Goal: Information Seeking & Learning: Learn about a topic

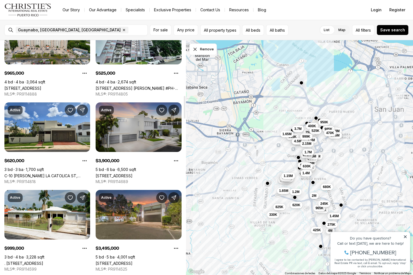
scroll to position [571, 0]
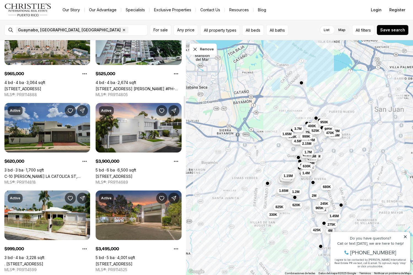
click at [36, 174] on link "C-10 [PERSON_NAME] LA CATOLICA ST, GUAYNABO PR, 00969" at bounding box center [47, 176] width 86 height 5
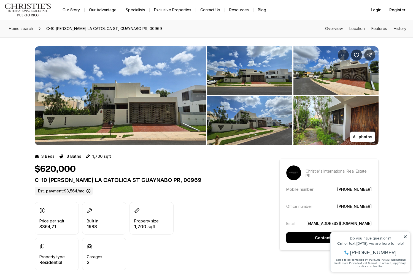
click at [141, 112] on img "View image gallery" at bounding box center [120, 95] width 171 height 99
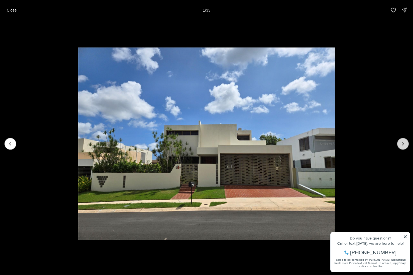
click at [402, 145] on icon "Next slide" at bounding box center [403, 144] width 6 height 6
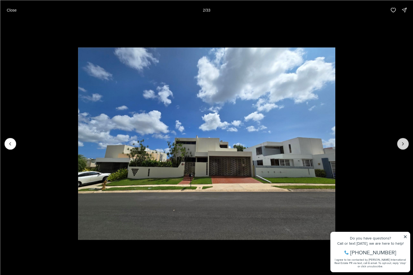
click at [403, 145] on icon "Next slide" at bounding box center [403, 144] width 6 height 6
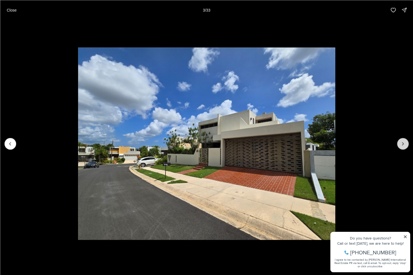
click at [403, 145] on icon "Next slide" at bounding box center [403, 144] width 6 height 6
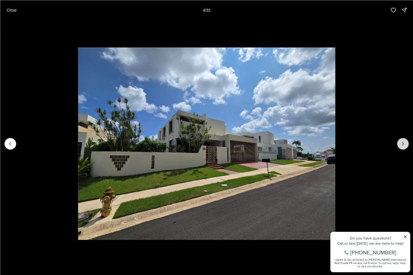
click at [403, 145] on icon "Next slide" at bounding box center [403, 144] width 6 height 6
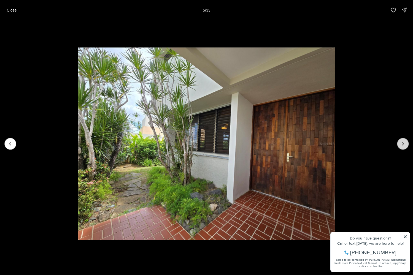
click at [403, 145] on icon "Next slide" at bounding box center [403, 144] width 6 height 6
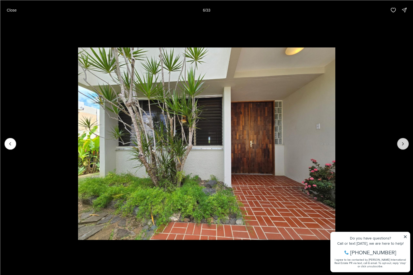
click at [403, 145] on icon "Next slide" at bounding box center [403, 144] width 6 height 6
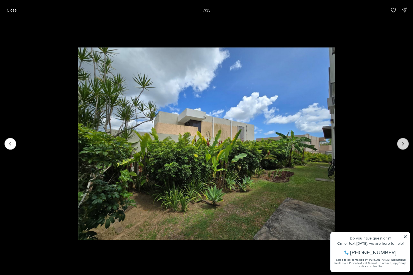
click at [403, 145] on icon "Next slide" at bounding box center [403, 144] width 6 height 6
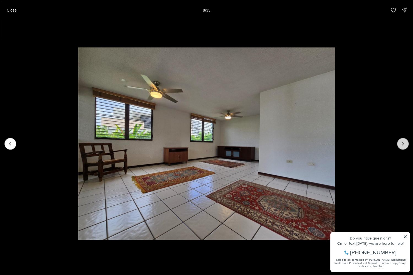
click at [403, 145] on icon "Next slide" at bounding box center [403, 144] width 6 height 6
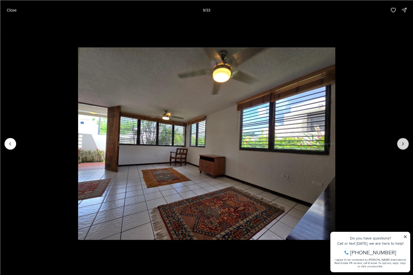
click at [403, 145] on icon "Next slide" at bounding box center [403, 144] width 6 height 6
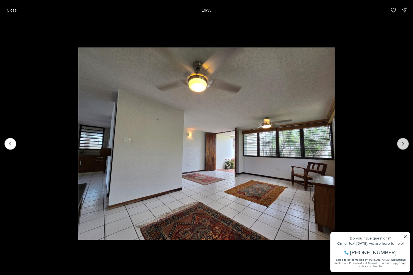
click at [403, 145] on icon "Next slide" at bounding box center [403, 144] width 6 height 6
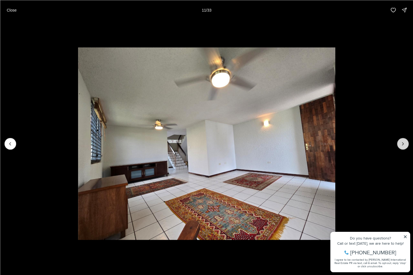
click at [403, 145] on icon "Next slide" at bounding box center [403, 144] width 6 height 6
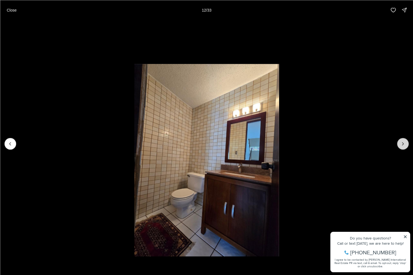
click at [403, 145] on icon "Next slide" at bounding box center [403, 144] width 6 height 6
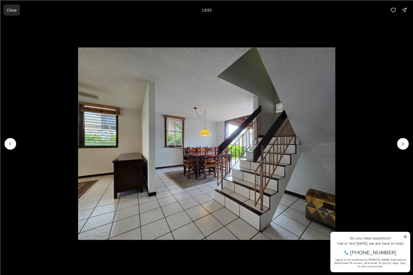
click at [12, 9] on p "Close" at bounding box center [12, 10] width 10 height 4
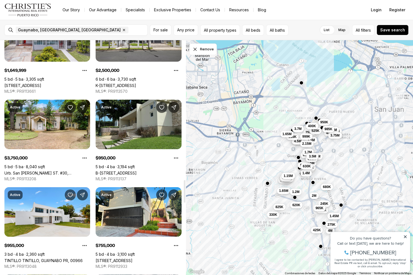
scroll to position [1450, 0]
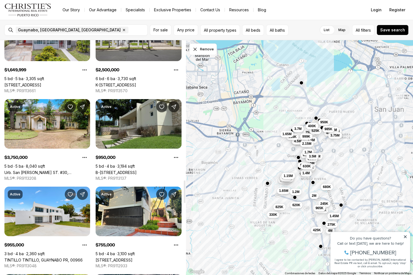
click at [135, 170] on link "B-[STREET_ADDRESS]" at bounding box center [116, 172] width 41 height 5
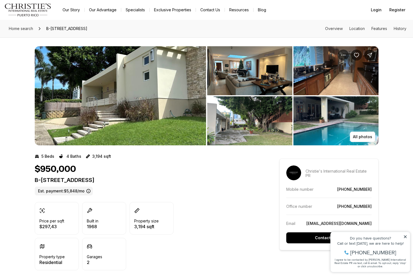
click at [122, 70] on img "View image gallery" at bounding box center [120, 95] width 171 height 99
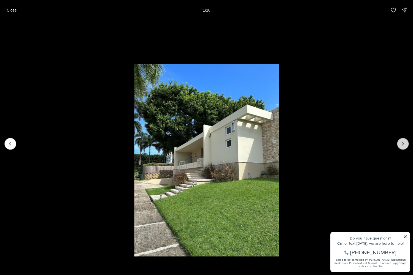
click at [404, 143] on icon "Next slide" at bounding box center [403, 144] width 6 height 6
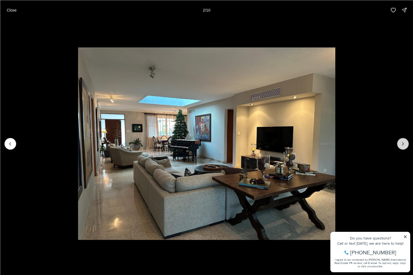
click at [404, 143] on icon "Next slide" at bounding box center [403, 144] width 6 height 6
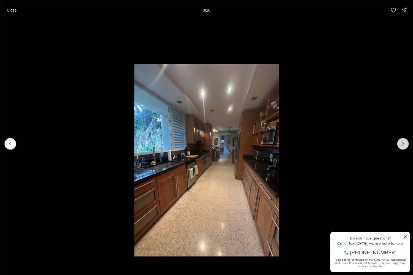
click at [404, 143] on icon "Next slide" at bounding box center [403, 144] width 6 height 6
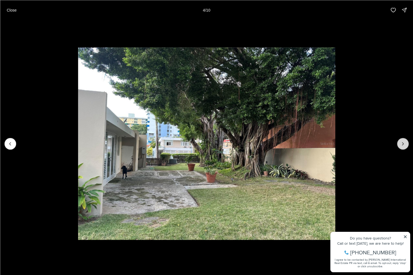
click at [404, 143] on icon "Next slide" at bounding box center [403, 144] width 6 height 6
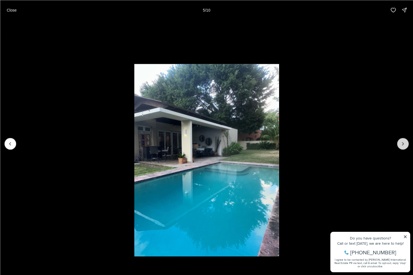
click at [404, 143] on icon "Next slide" at bounding box center [403, 144] width 6 height 6
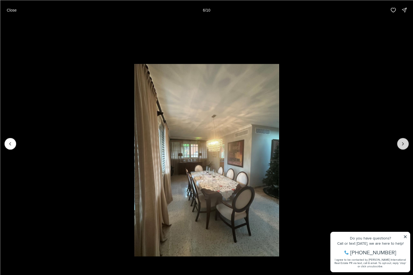
click at [404, 143] on icon "Next slide" at bounding box center [403, 144] width 6 height 6
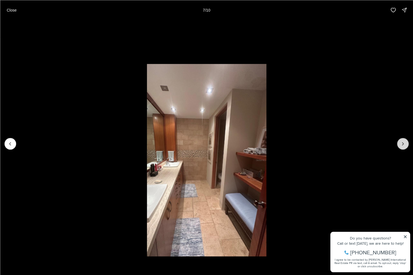
click at [404, 143] on icon "Next slide" at bounding box center [403, 144] width 6 height 6
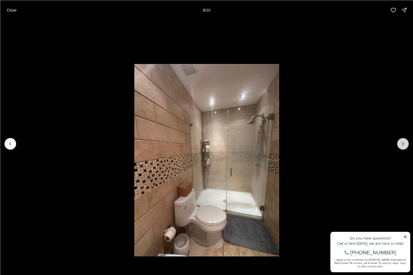
click at [404, 143] on icon "Next slide" at bounding box center [403, 144] width 6 height 6
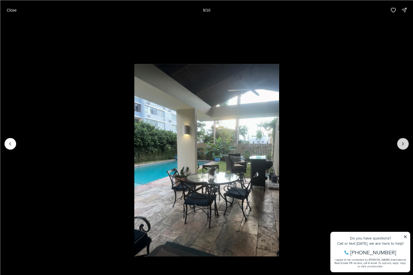
click at [404, 143] on icon "Next slide" at bounding box center [403, 144] width 6 height 6
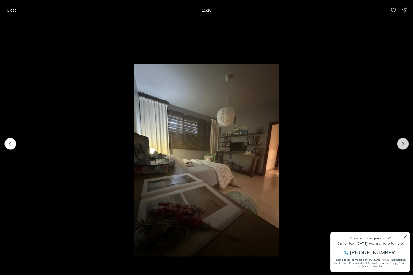
click at [404, 143] on div at bounding box center [403, 144] width 12 height 12
click at [9, 9] on p "Close" at bounding box center [12, 10] width 10 height 4
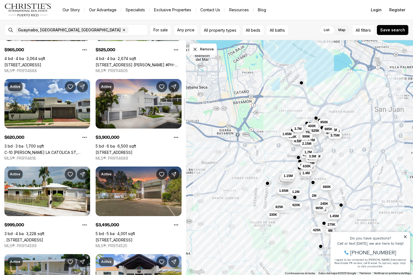
scroll to position [596, 0]
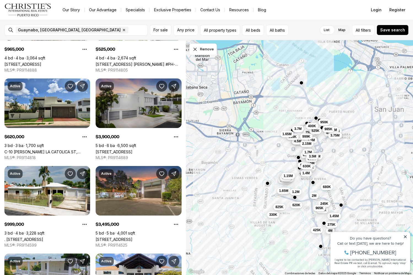
click at [131, 149] on link "[STREET_ADDRESS]" at bounding box center [114, 151] width 37 height 5
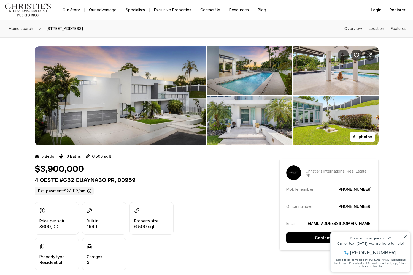
click at [103, 110] on img "View image gallery" at bounding box center [120, 95] width 171 height 99
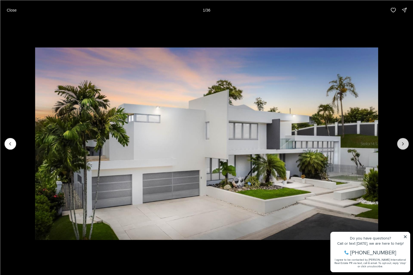
click at [401, 147] on button "Next slide" at bounding box center [403, 144] width 12 height 12
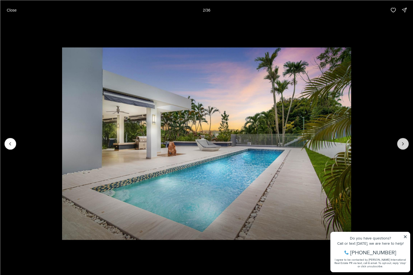
click at [401, 147] on button "Next slide" at bounding box center [403, 144] width 12 height 12
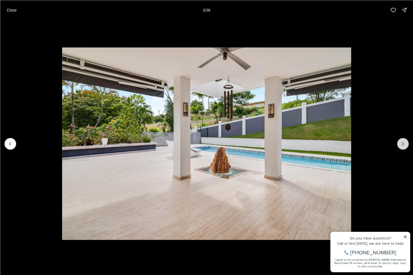
click at [401, 147] on button "Next slide" at bounding box center [403, 144] width 12 height 12
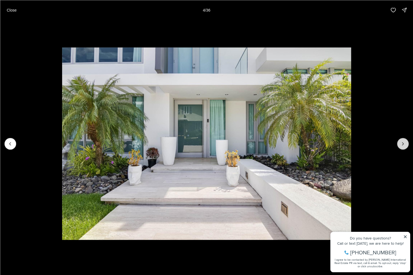
click at [401, 147] on button "Next slide" at bounding box center [403, 144] width 12 height 12
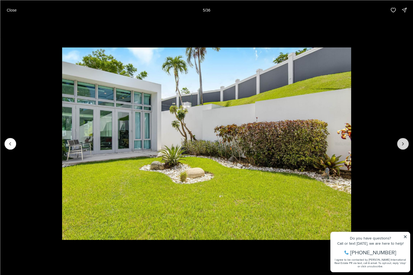
click at [401, 147] on button "Next slide" at bounding box center [403, 144] width 12 height 12
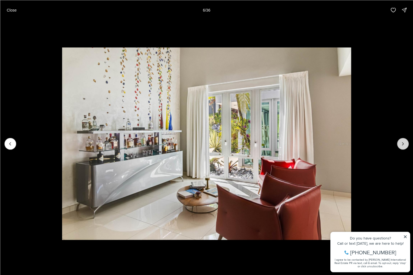
click at [401, 147] on button "Next slide" at bounding box center [403, 144] width 12 height 12
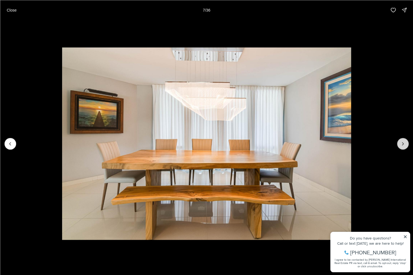
click at [401, 147] on button "Next slide" at bounding box center [403, 144] width 12 height 12
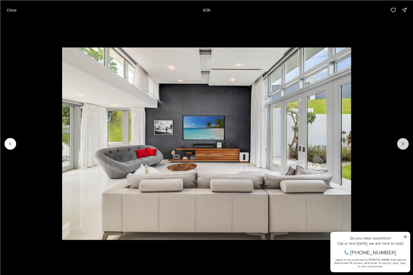
click at [401, 147] on button "Next slide" at bounding box center [403, 144] width 12 height 12
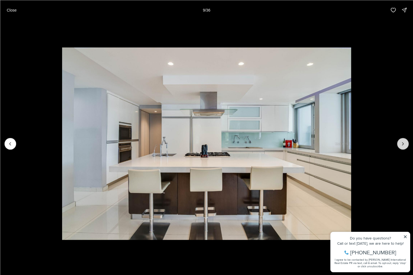
click at [401, 147] on button "Next slide" at bounding box center [403, 144] width 12 height 12
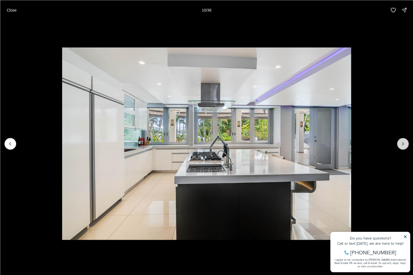
click at [401, 147] on button "Next slide" at bounding box center [403, 144] width 12 height 12
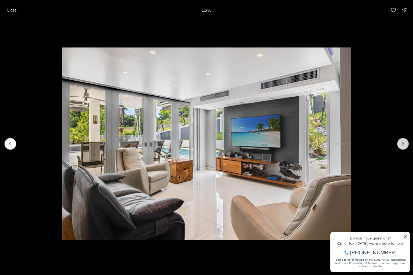
click at [401, 147] on button "Next slide" at bounding box center [403, 144] width 12 height 12
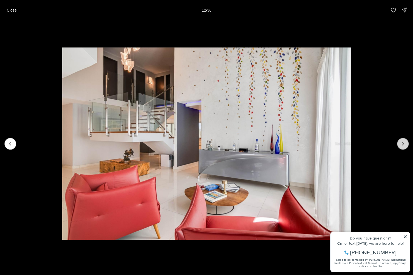
click at [401, 147] on button "Next slide" at bounding box center [403, 144] width 12 height 12
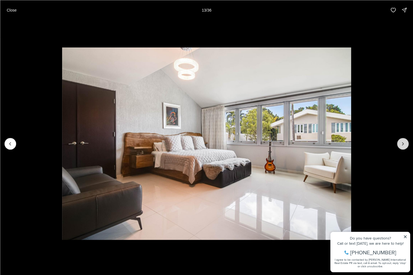
click at [401, 147] on button "Next slide" at bounding box center [403, 144] width 12 height 12
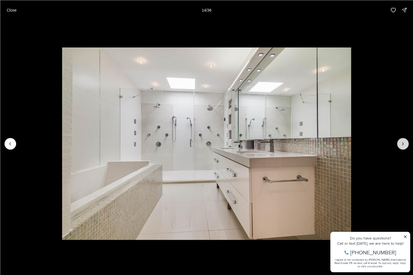
click at [401, 147] on button "Next slide" at bounding box center [403, 144] width 12 height 12
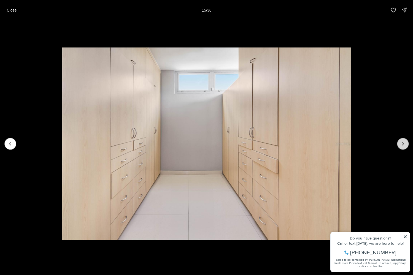
click at [401, 147] on button "Next slide" at bounding box center [403, 144] width 12 height 12
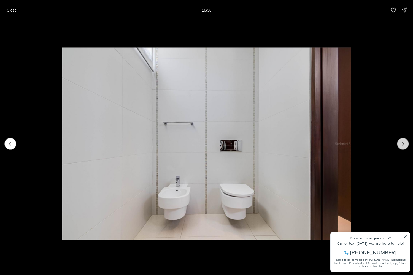
click at [401, 147] on button "Next slide" at bounding box center [403, 144] width 12 height 12
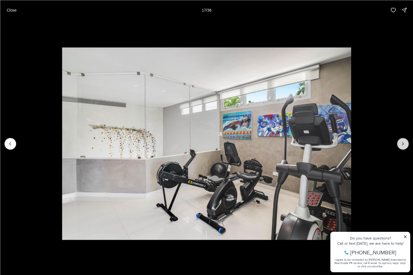
click at [401, 147] on button "Next slide" at bounding box center [403, 144] width 12 height 12
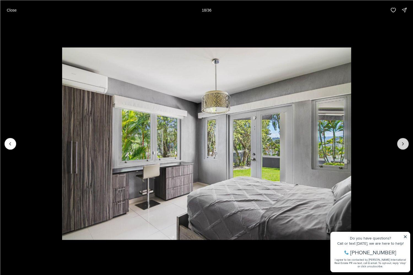
click at [401, 147] on button "Next slide" at bounding box center [403, 144] width 12 height 12
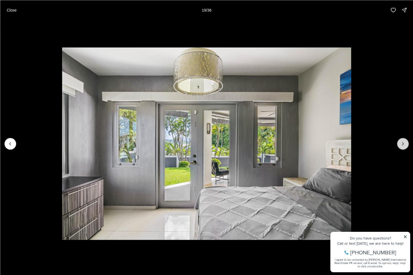
click at [401, 147] on button "Next slide" at bounding box center [403, 144] width 12 height 12
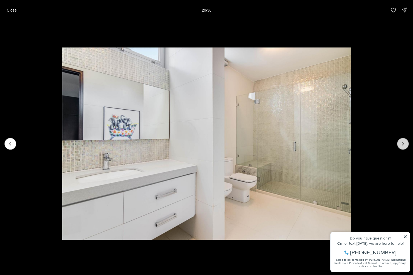
click at [401, 147] on button "Next slide" at bounding box center [403, 144] width 12 height 12
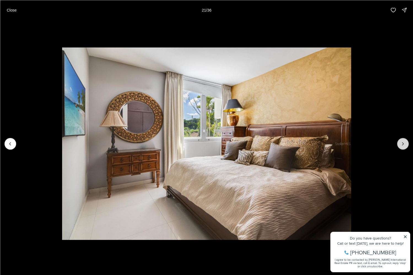
click at [401, 147] on button "Next slide" at bounding box center [403, 144] width 12 height 12
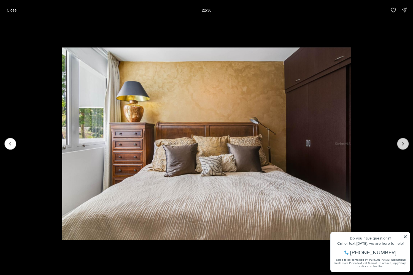
click at [401, 147] on button "Next slide" at bounding box center [403, 144] width 12 height 12
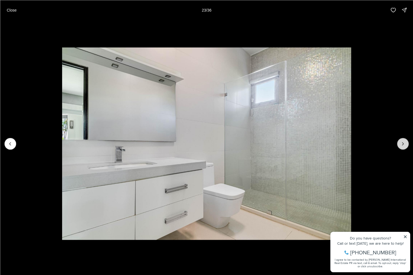
click at [401, 147] on button "Next slide" at bounding box center [403, 144] width 12 height 12
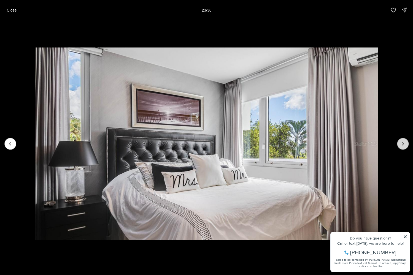
click at [401, 147] on button "Next slide" at bounding box center [403, 144] width 12 height 12
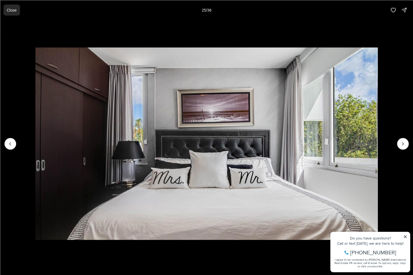
click at [13, 13] on button "Close" at bounding box center [11, 9] width 17 height 11
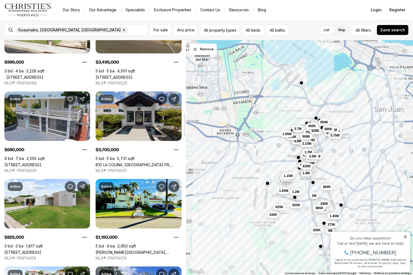
scroll to position [759, 0]
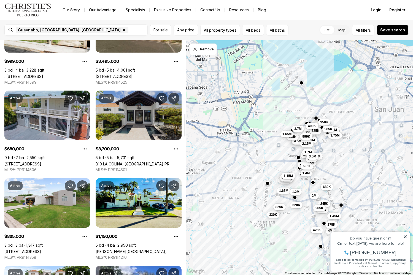
click at [124, 162] on link "B10 LA COLINA, [GEOGRAPHIC_DATA] PR, 00966" at bounding box center [139, 164] width 86 height 5
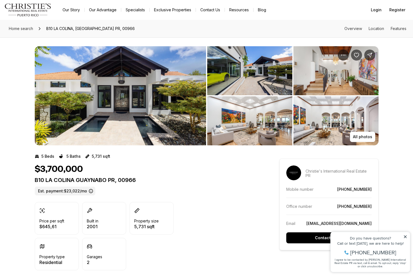
click at [105, 98] on img "View image gallery" at bounding box center [120, 95] width 171 height 99
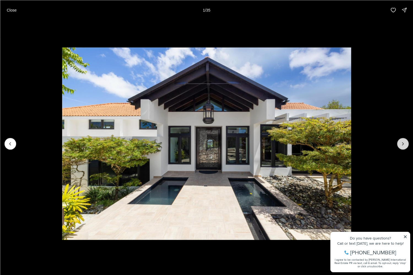
click at [405, 146] on icon "Next slide" at bounding box center [403, 144] width 6 height 6
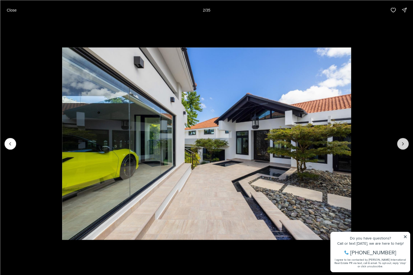
click at [405, 146] on icon "Next slide" at bounding box center [403, 144] width 6 height 6
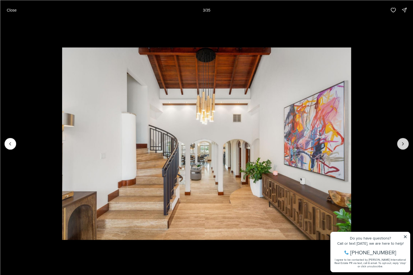
click at [405, 146] on icon "Next slide" at bounding box center [403, 144] width 6 height 6
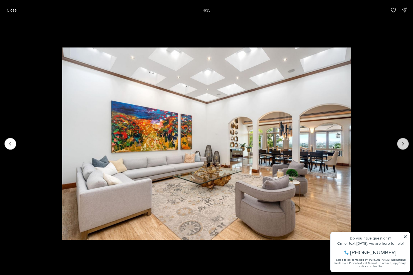
click at [405, 146] on icon "Next slide" at bounding box center [403, 144] width 6 height 6
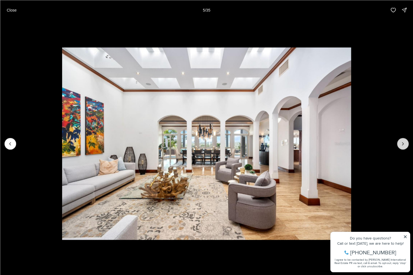
click at [405, 146] on icon "Next slide" at bounding box center [403, 144] width 6 height 6
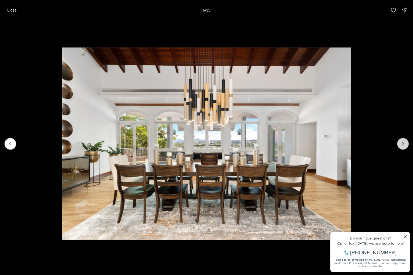
click at [405, 146] on icon "Next slide" at bounding box center [403, 144] width 6 height 6
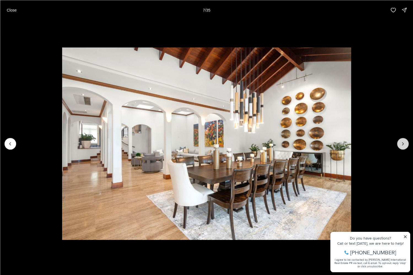
click at [405, 146] on icon "Next slide" at bounding box center [403, 144] width 6 height 6
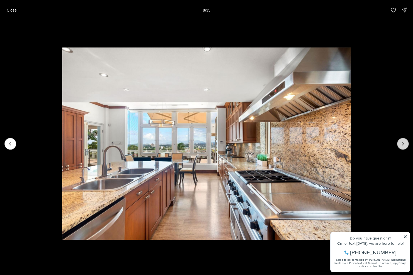
click at [405, 146] on icon "Next slide" at bounding box center [403, 144] width 6 height 6
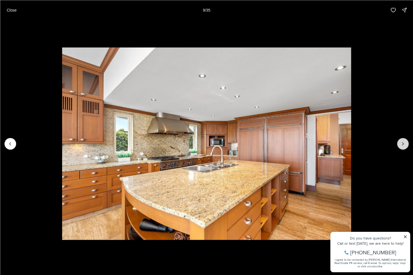
click at [405, 146] on icon "Next slide" at bounding box center [403, 144] width 6 height 6
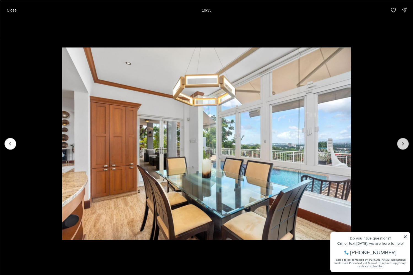
click at [405, 146] on icon "Next slide" at bounding box center [403, 144] width 6 height 6
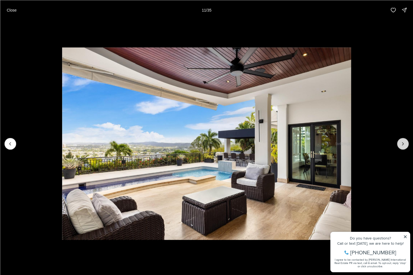
click at [400, 142] on icon "Next slide" at bounding box center [403, 144] width 6 height 6
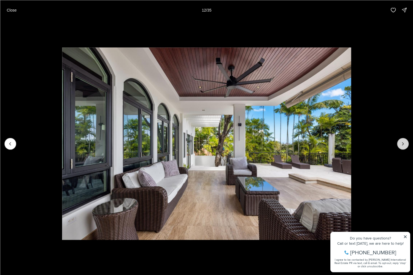
click at [400, 142] on icon "Next slide" at bounding box center [403, 144] width 6 height 6
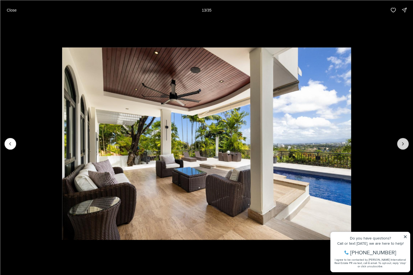
click at [400, 142] on icon "Next slide" at bounding box center [403, 144] width 6 height 6
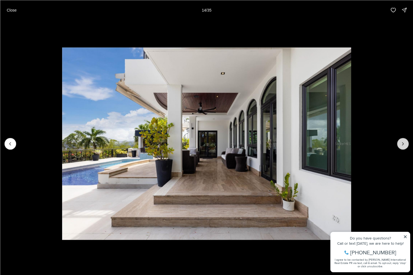
click at [400, 142] on icon "Next slide" at bounding box center [403, 144] width 6 height 6
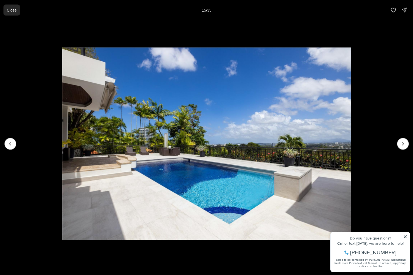
click at [11, 12] on p "Close" at bounding box center [12, 10] width 10 height 4
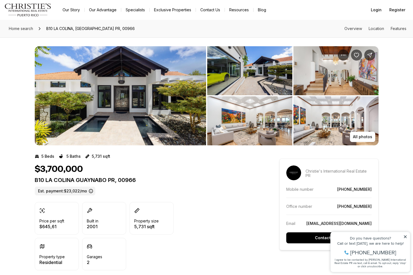
click at [245, 113] on img "View image gallery" at bounding box center [249, 120] width 85 height 49
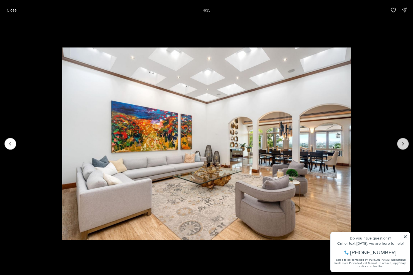
click at [404, 143] on icon "Next slide" at bounding box center [403, 144] width 6 height 6
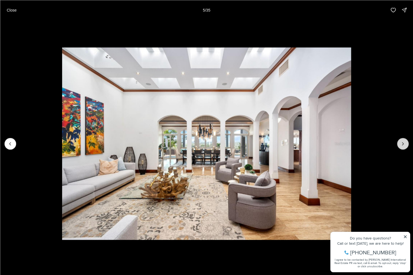
click at [404, 143] on icon "Next slide" at bounding box center [403, 144] width 6 height 6
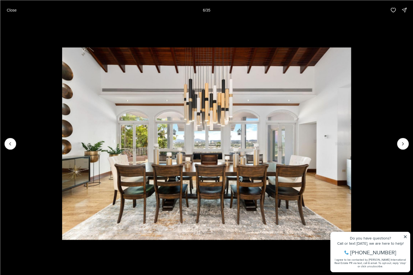
click at [351, 236] on img "6 of 35" at bounding box center [206, 143] width 289 height 192
click at [351, 237] on img "6 of 35" at bounding box center [206, 143] width 289 height 192
click at [401, 145] on icon "Next slide" at bounding box center [403, 144] width 6 height 6
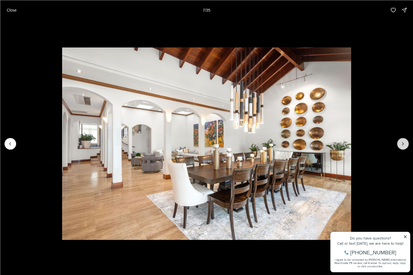
click at [401, 145] on icon "Next slide" at bounding box center [403, 144] width 6 height 6
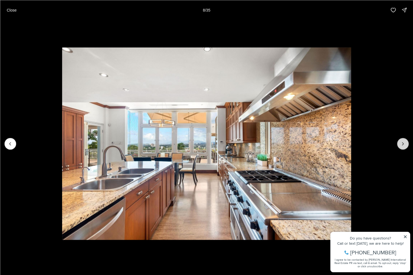
click at [401, 145] on icon "Next slide" at bounding box center [403, 144] width 6 height 6
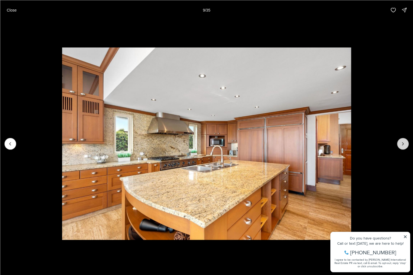
click at [401, 145] on icon "Next slide" at bounding box center [403, 144] width 6 height 6
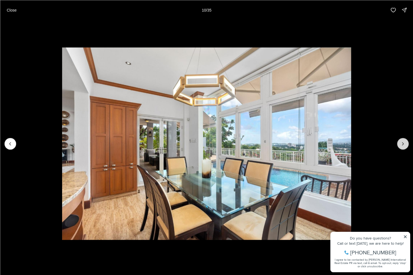
click at [401, 145] on icon "Next slide" at bounding box center [403, 144] width 6 height 6
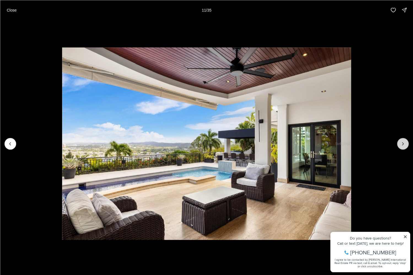
click at [401, 145] on icon "Next slide" at bounding box center [403, 144] width 6 height 6
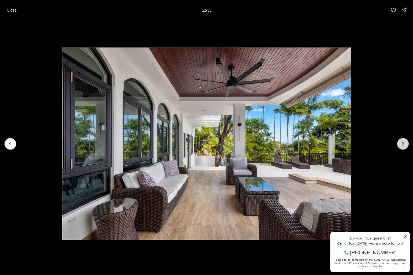
click at [401, 145] on icon "Next slide" at bounding box center [403, 144] width 6 height 6
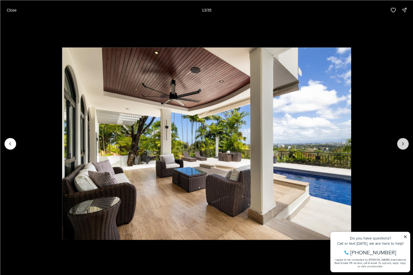
click at [401, 145] on icon "Next slide" at bounding box center [403, 144] width 6 height 6
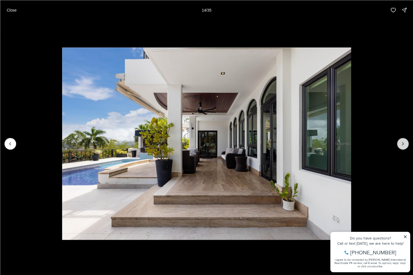
click at [401, 145] on icon "Next slide" at bounding box center [403, 144] width 6 height 6
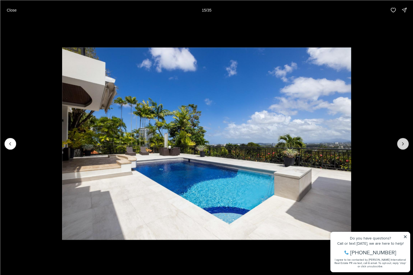
click at [401, 145] on icon "Next slide" at bounding box center [403, 144] width 6 height 6
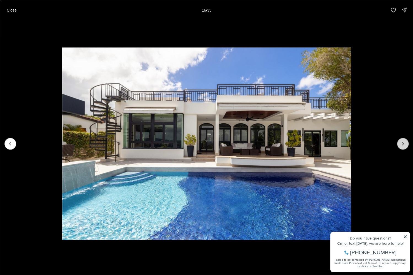
click at [401, 145] on icon "Next slide" at bounding box center [403, 144] width 6 height 6
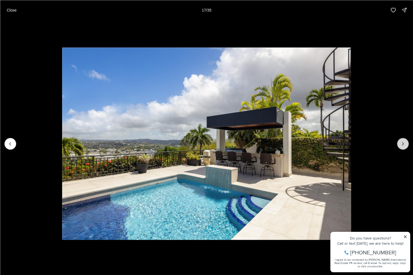
click at [401, 145] on icon "Next slide" at bounding box center [403, 144] width 6 height 6
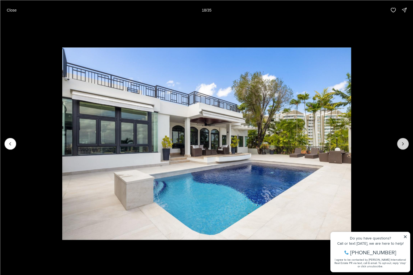
click at [401, 145] on icon "Next slide" at bounding box center [403, 144] width 6 height 6
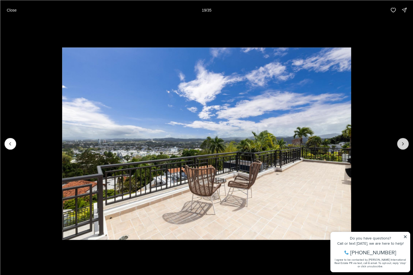
click at [401, 145] on icon "Next slide" at bounding box center [403, 144] width 6 height 6
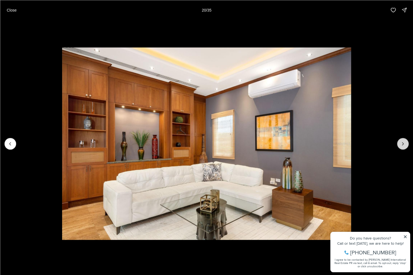
click at [401, 145] on icon "Next slide" at bounding box center [403, 144] width 6 height 6
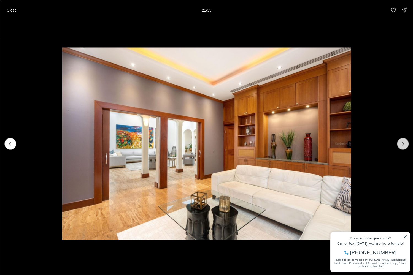
click at [401, 145] on icon "Next slide" at bounding box center [403, 144] width 6 height 6
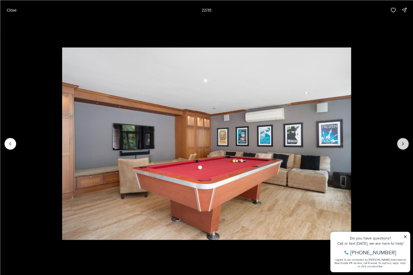
click at [401, 145] on icon "Next slide" at bounding box center [403, 144] width 6 height 6
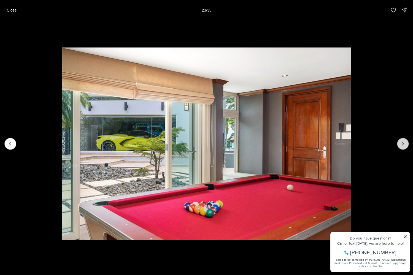
click at [401, 145] on icon "Next slide" at bounding box center [403, 144] width 6 height 6
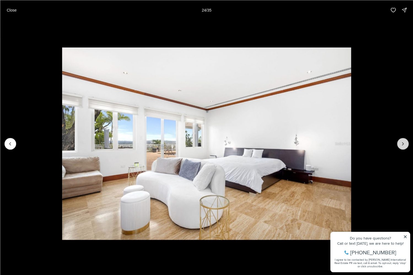
click at [401, 145] on icon "Next slide" at bounding box center [403, 144] width 6 height 6
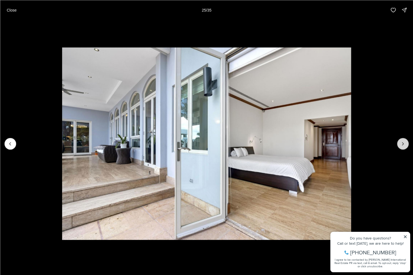
click at [401, 145] on icon "Next slide" at bounding box center [403, 144] width 6 height 6
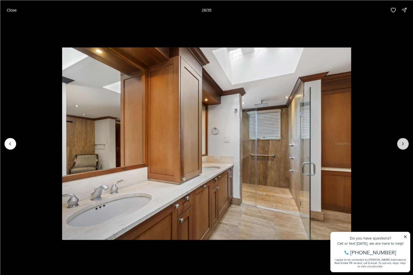
click at [401, 145] on icon "Next slide" at bounding box center [403, 144] width 6 height 6
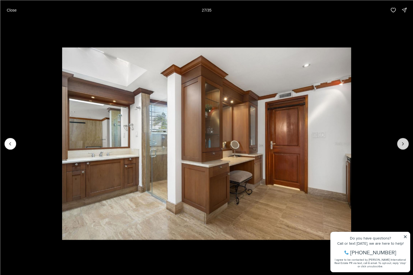
click at [401, 145] on icon "Next slide" at bounding box center [403, 144] width 6 height 6
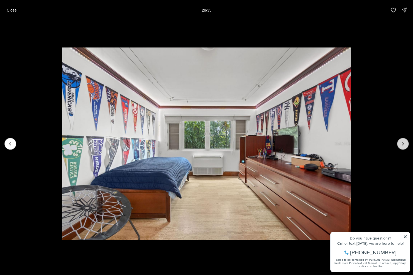
click at [401, 145] on icon "Next slide" at bounding box center [403, 144] width 6 height 6
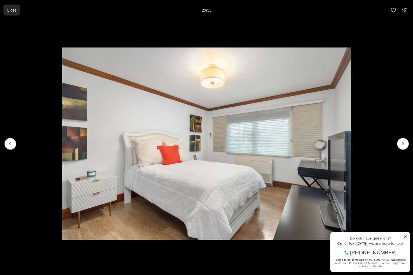
click at [12, 9] on p "Close" at bounding box center [12, 10] width 10 height 4
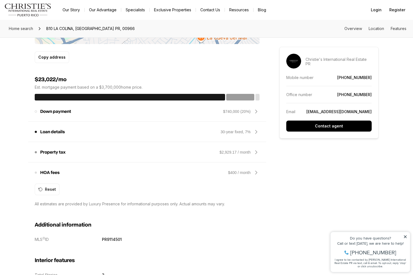
scroll to position [419, 0]
click at [235, 133] on div "30-year fixed, 7%" at bounding box center [235, 132] width 30 height 6
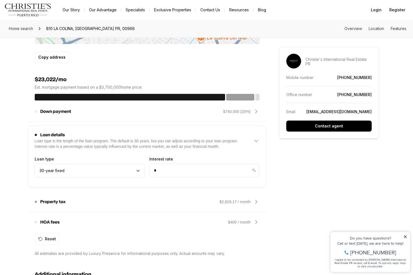
click at [240, 203] on div "$2,929.17 / month" at bounding box center [234, 202] width 31 height 6
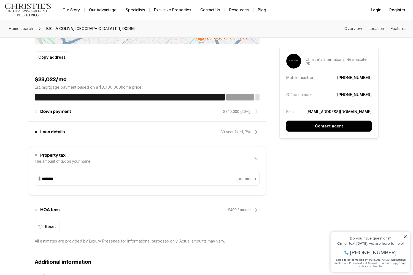
click at [244, 211] on div "$400 / month" at bounding box center [239, 210] width 23 height 6
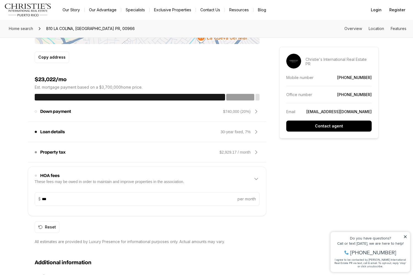
click at [255, 184] on div "HOA fees These fees may be owed in order to maintain and improve properties in …" at bounding box center [147, 179] width 225 height 18
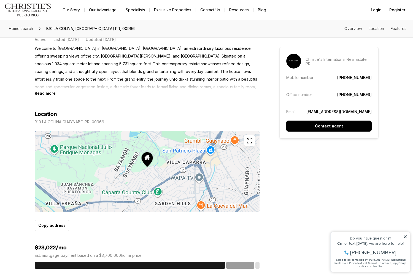
scroll to position [102, 0]
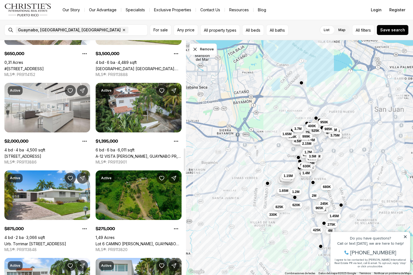
scroll to position [1117, 0]
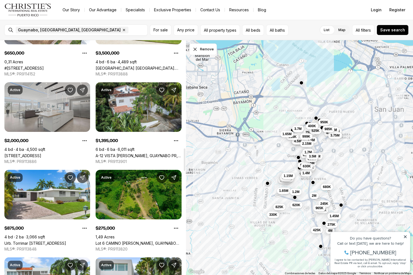
click at [41, 153] on link "[STREET_ADDRESS]" at bounding box center [22, 155] width 37 height 5
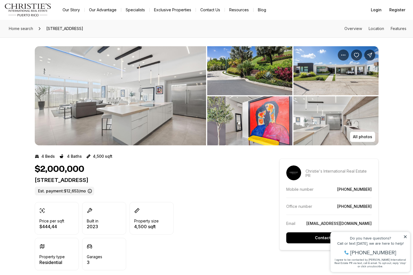
click at [127, 99] on img "View image gallery" at bounding box center [120, 95] width 171 height 99
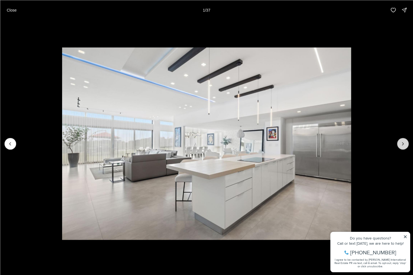
click at [402, 144] on icon "Next slide" at bounding box center [403, 144] width 6 height 6
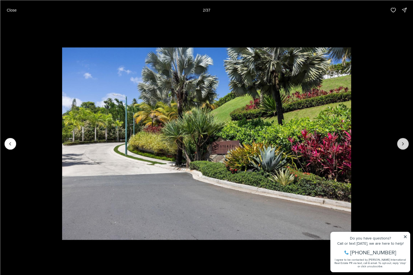
click at [402, 144] on icon "Next slide" at bounding box center [403, 144] width 6 height 6
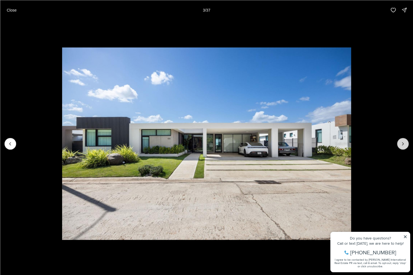
click at [402, 144] on icon "Next slide" at bounding box center [403, 144] width 6 height 6
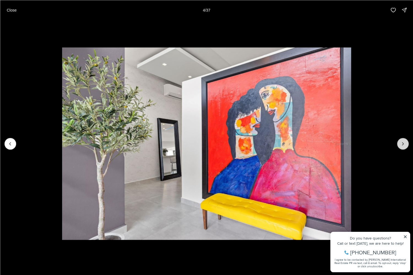
click at [402, 144] on icon "Next slide" at bounding box center [403, 144] width 6 height 6
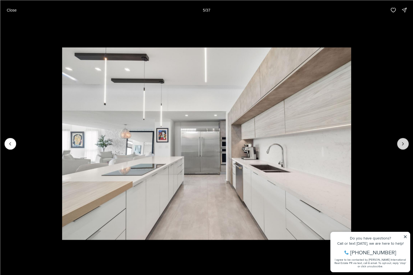
click at [402, 144] on icon "Next slide" at bounding box center [403, 144] width 6 height 6
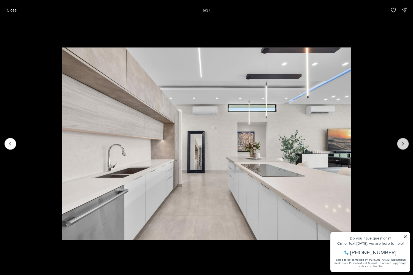
click at [402, 144] on icon "Next slide" at bounding box center [403, 144] width 6 height 6
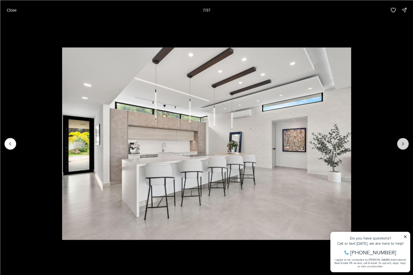
click at [402, 144] on icon "Next slide" at bounding box center [403, 144] width 6 height 6
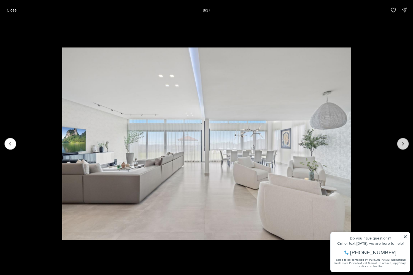
click at [402, 144] on icon "Next slide" at bounding box center [403, 144] width 6 height 6
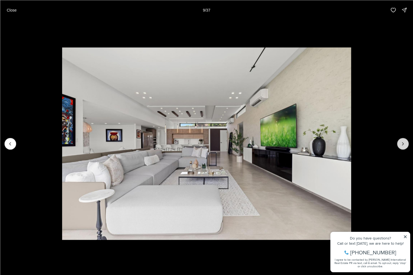
click at [402, 144] on icon "Next slide" at bounding box center [403, 144] width 6 height 6
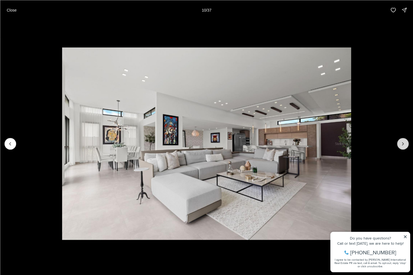
click at [402, 144] on icon "Next slide" at bounding box center [403, 144] width 6 height 6
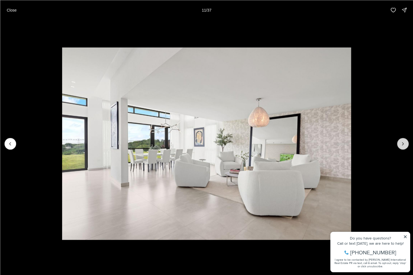
click at [402, 144] on icon "Next slide" at bounding box center [403, 144] width 6 height 6
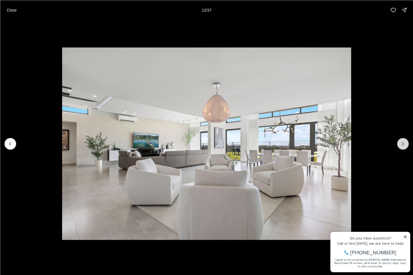
click at [402, 144] on icon "Next slide" at bounding box center [403, 144] width 6 height 6
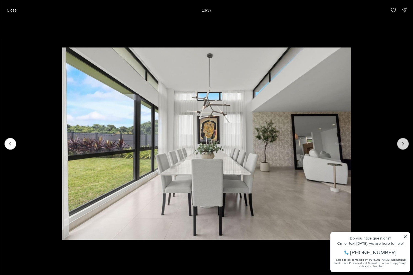
click at [402, 144] on icon "Next slide" at bounding box center [403, 144] width 6 height 6
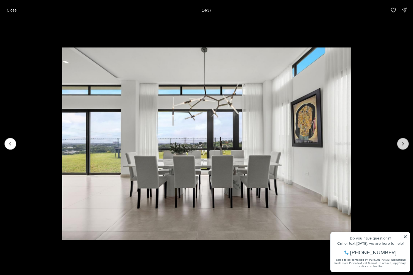
click at [402, 144] on icon "Next slide" at bounding box center [403, 144] width 6 height 6
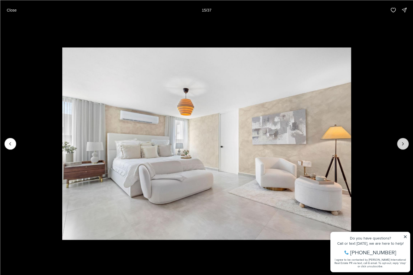
click at [402, 144] on icon "Next slide" at bounding box center [403, 144] width 6 height 6
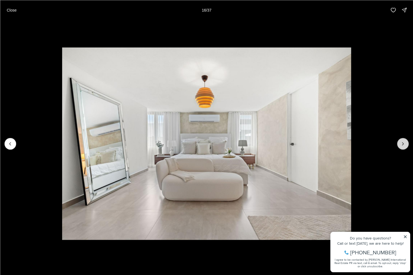
click at [402, 144] on icon "Next slide" at bounding box center [403, 144] width 6 height 6
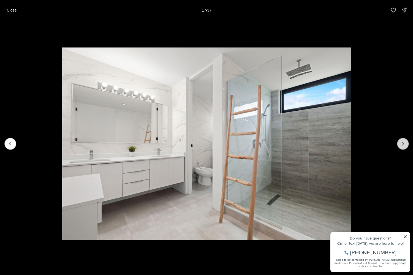
click at [402, 144] on icon "Next slide" at bounding box center [403, 144] width 6 height 6
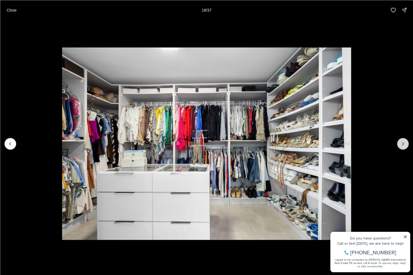
click at [402, 144] on icon "Next slide" at bounding box center [403, 144] width 6 height 6
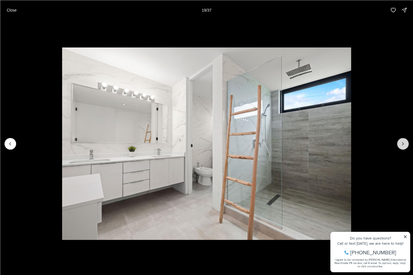
click at [402, 144] on icon "Next slide" at bounding box center [403, 144] width 6 height 6
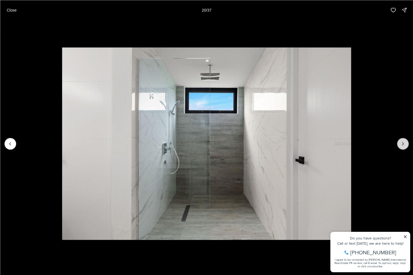
click at [402, 144] on icon "Next slide" at bounding box center [403, 144] width 6 height 6
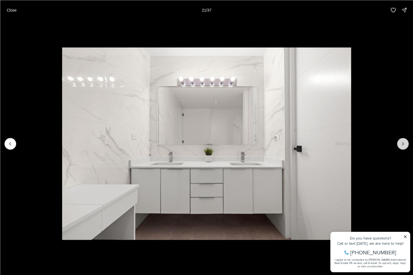
click at [402, 144] on icon "Next slide" at bounding box center [403, 144] width 6 height 6
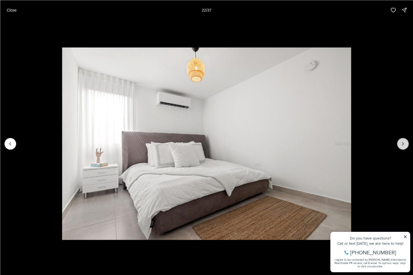
click at [402, 144] on icon "Next slide" at bounding box center [403, 144] width 6 height 6
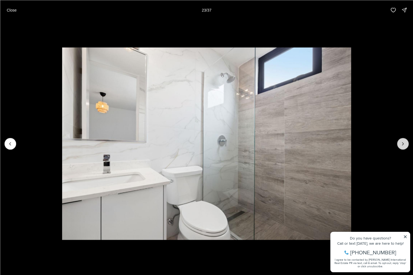
click at [402, 144] on icon "Next slide" at bounding box center [403, 144] width 6 height 6
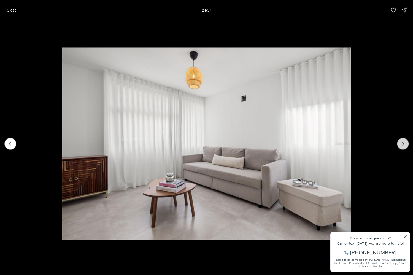
click at [402, 144] on icon "Next slide" at bounding box center [403, 144] width 6 height 6
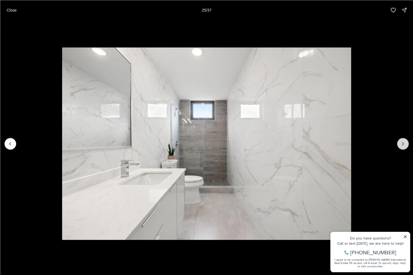
click at [402, 144] on icon "Next slide" at bounding box center [403, 144] width 6 height 6
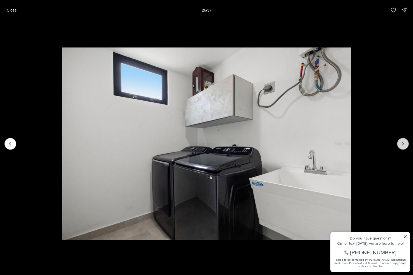
click at [402, 144] on icon "Next slide" at bounding box center [403, 144] width 6 height 6
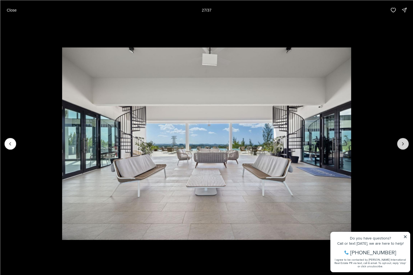
click at [402, 144] on icon "Next slide" at bounding box center [403, 144] width 6 height 6
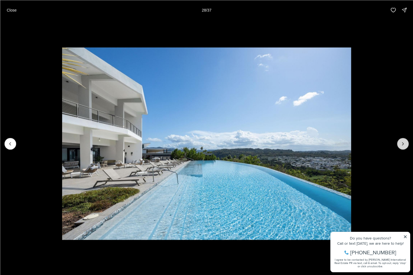
click at [402, 144] on icon "Next slide" at bounding box center [403, 144] width 6 height 6
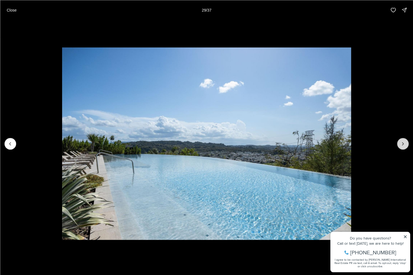
click at [402, 144] on icon "Next slide" at bounding box center [403, 144] width 6 height 6
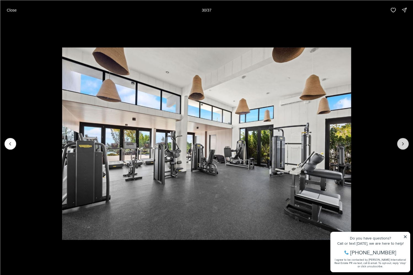
click at [402, 144] on icon "Next slide" at bounding box center [403, 144] width 6 height 6
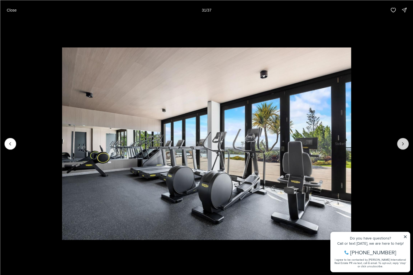
click at [402, 144] on icon "Next slide" at bounding box center [403, 144] width 6 height 6
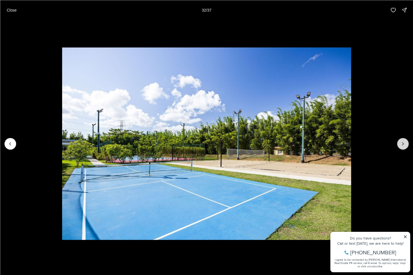
click at [402, 144] on icon "Next slide" at bounding box center [403, 144] width 6 height 6
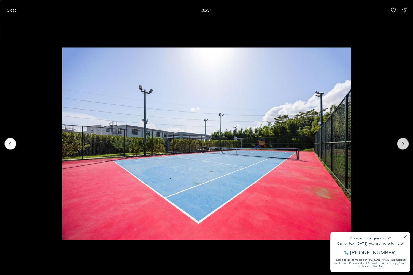
click at [402, 144] on icon "Next slide" at bounding box center [403, 144] width 6 height 6
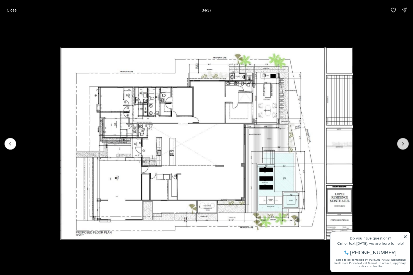
click at [402, 144] on icon "Next slide" at bounding box center [403, 144] width 6 height 6
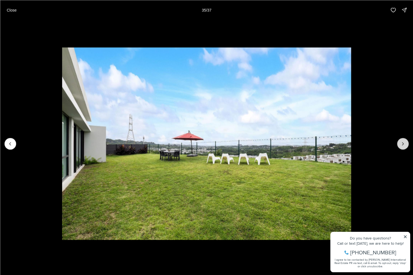
click at [402, 144] on icon "Next slide" at bounding box center [403, 144] width 6 height 6
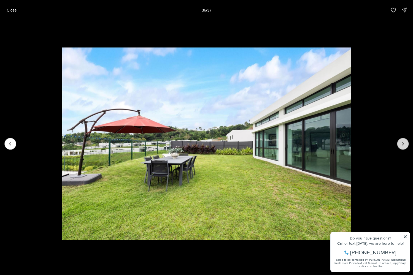
click at [402, 144] on icon "Next slide" at bounding box center [403, 144] width 6 height 6
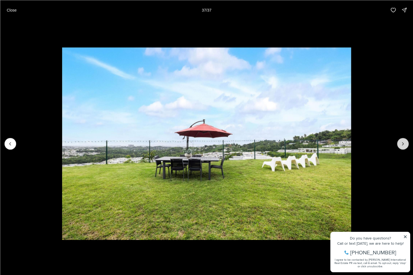
click at [402, 144] on div at bounding box center [403, 144] width 12 height 12
click at [9, 15] on button "Close" at bounding box center [11, 9] width 17 height 11
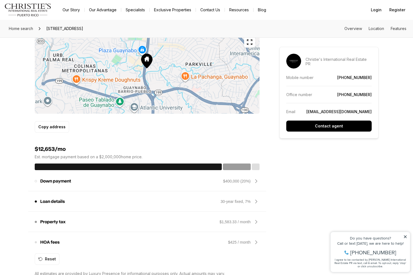
scroll to position [470, 0]
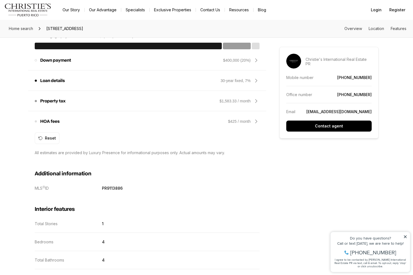
click at [237, 81] on div "30-year fixed, 7%" at bounding box center [235, 81] width 30 height 6
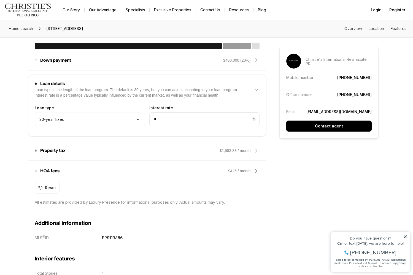
click at [293, 186] on div "4 Beds 4 Baths 4,500 sqft $2,000,000 151 AZURITA BAYAMON PR, 00957 Est. payment…" at bounding box center [206, 259] width 343 height 1166
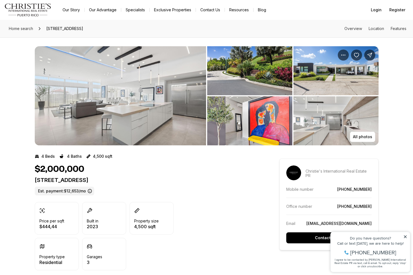
scroll to position [0, 0]
click at [88, 191] on icon at bounding box center [90, 191] width 4 height 4
click at [90, 191] on icon at bounding box center [90, 191] width 4 height 4
click at [74, 191] on label "Est. payment: $12,653/mo" at bounding box center [64, 191] width 59 height 9
click at [405, 237] on icon at bounding box center [404, 236] width 3 height 3
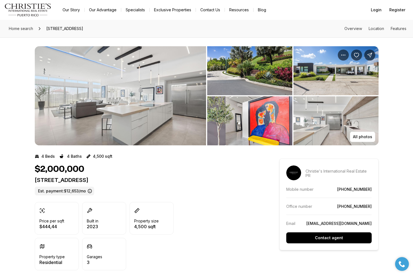
click at [78, 190] on label "Est. payment: $12,653/mo" at bounding box center [64, 191] width 59 height 9
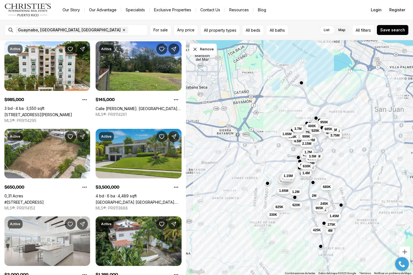
scroll to position [988, 0]
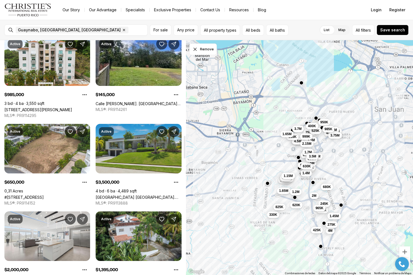
click at [129, 195] on link "GARDEN HILLS SUR GREEN HILL ST. #H-10, GUAYNABO PR, 00966" at bounding box center [139, 197] width 86 height 5
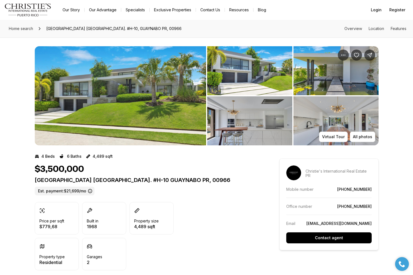
click at [148, 120] on img "View image gallery" at bounding box center [120, 95] width 171 height 99
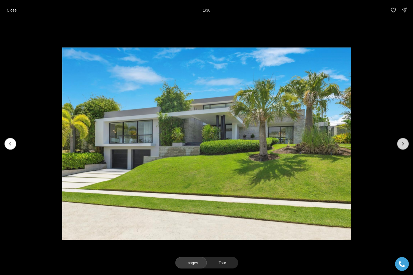
click at [401, 145] on icon "Next slide" at bounding box center [403, 144] width 6 height 6
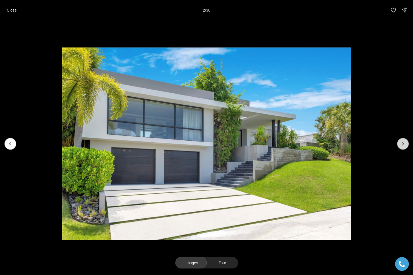
click at [401, 145] on icon "Next slide" at bounding box center [403, 144] width 6 height 6
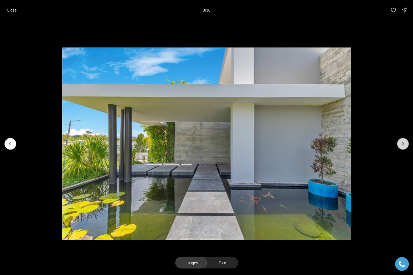
click at [401, 145] on icon "Next slide" at bounding box center [403, 144] width 6 height 6
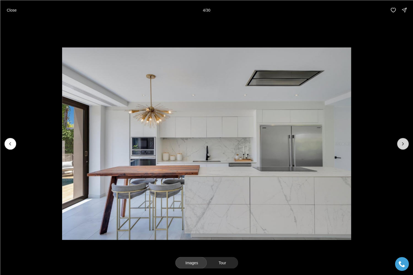
click at [400, 145] on icon "Next slide" at bounding box center [403, 144] width 6 height 6
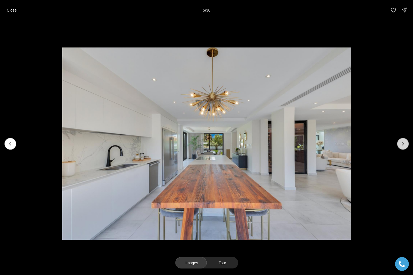
click at [400, 145] on icon "Next slide" at bounding box center [403, 144] width 6 height 6
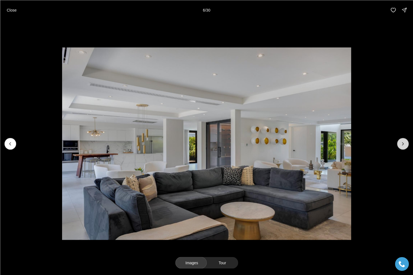
click at [400, 145] on icon "Next slide" at bounding box center [403, 144] width 6 height 6
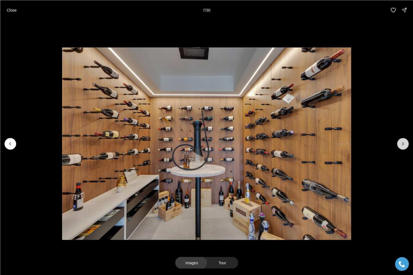
click at [400, 144] on icon "Next slide" at bounding box center [403, 144] width 6 height 6
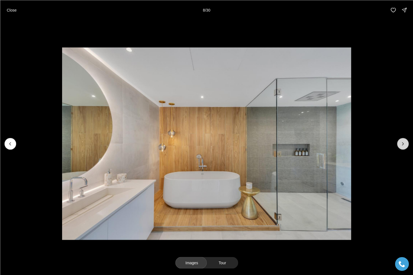
click at [400, 144] on icon "Next slide" at bounding box center [403, 144] width 6 height 6
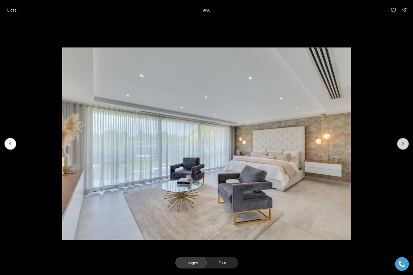
click at [400, 144] on icon "Next slide" at bounding box center [403, 144] width 6 height 6
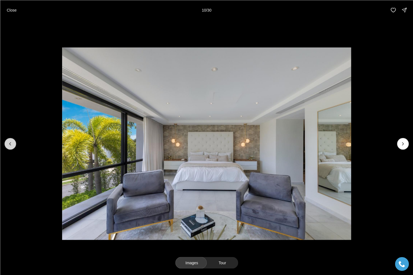
click at [11, 143] on icon "Previous slide" at bounding box center [10, 144] width 6 height 6
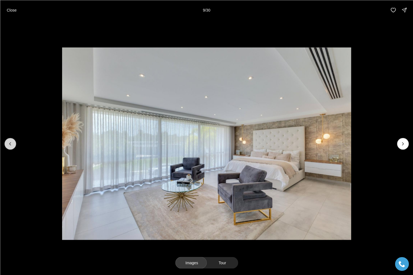
click at [11, 143] on icon "Previous slide" at bounding box center [10, 144] width 6 height 6
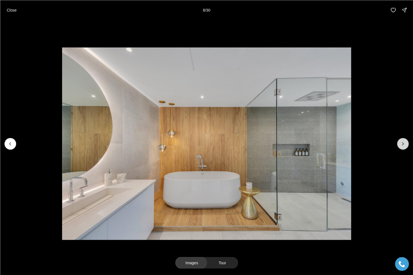
click at [403, 149] on button "Next slide" at bounding box center [403, 144] width 12 height 12
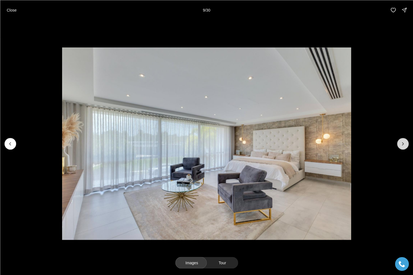
click at [403, 149] on button "Next slide" at bounding box center [403, 144] width 12 height 12
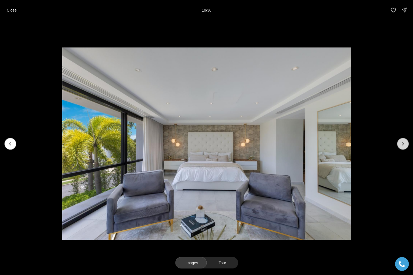
click at [403, 149] on button "Next slide" at bounding box center [403, 144] width 12 height 12
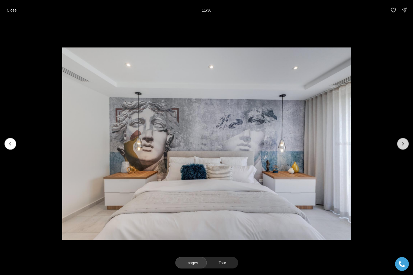
click at [403, 148] on button "Next slide" at bounding box center [403, 144] width 12 height 12
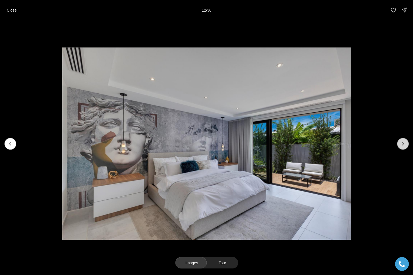
click at [403, 148] on button "Next slide" at bounding box center [403, 144] width 12 height 12
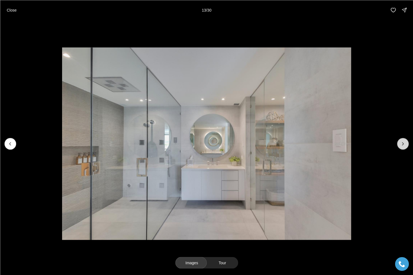
click at [403, 148] on button "Next slide" at bounding box center [403, 144] width 12 height 12
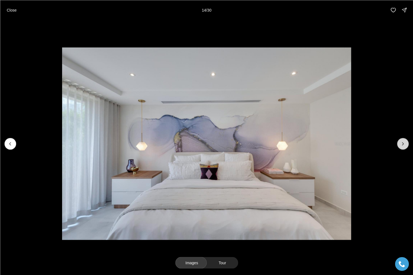
click at [403, 148] on button "Next slide" at bounding box center [403, 144] width 12 height 12
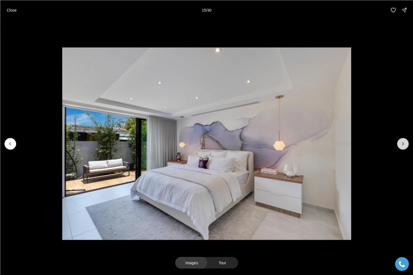
click at [403, 148] on button "Next slide" at bounding box center [403, 144] width 12 height 12
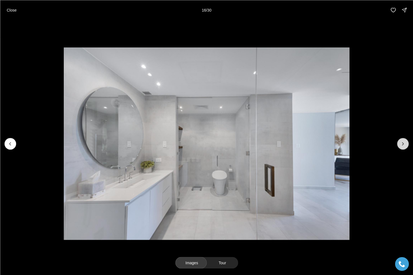
click at [403, 148] on button "Next slide" at bounding box center [403, 144] width 12 height 12
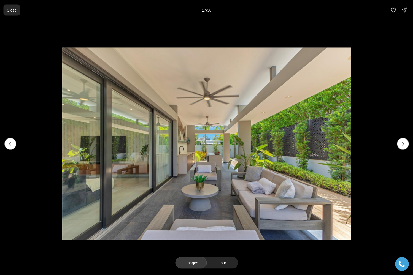
click at [10, 10] on p "Close" at bounding box center [12, 10] width 10 height 4
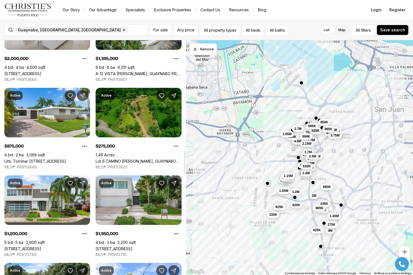
scroll to position [1120, 0]
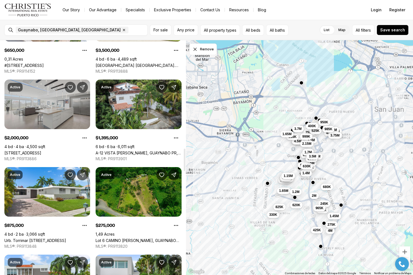
click at [41, 151] on link "[STREET_ADDRESS]" at bounding box center [22, 153] width 37 height 5
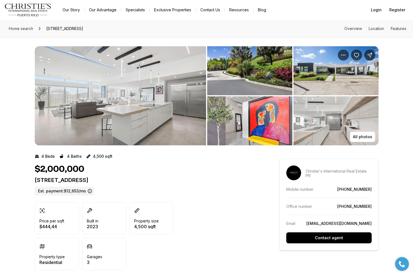
click at [122, 120] on img "View image gallery" at bounding box center [120, 95] width 171 height 99
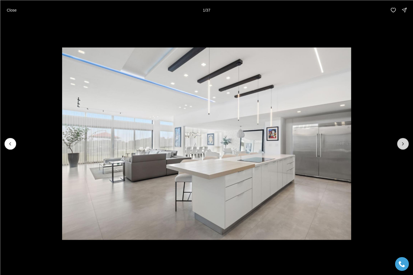
click at [407, 145] on button "Next slide" at bounding box center [403, 144] width 12 height 12
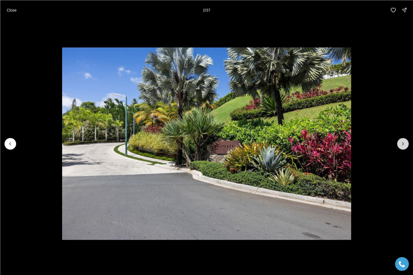
click at [407, 145] on button "Next slide" at bounding box center [403, 144] width 12 height 12
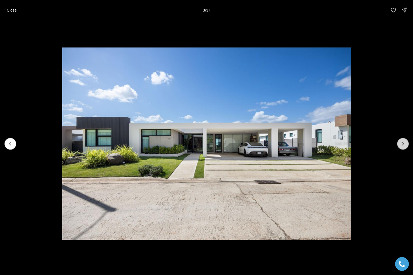
click at [406, 145] on button "Next slide" at bounding box center [403, 144] width 12 height 12
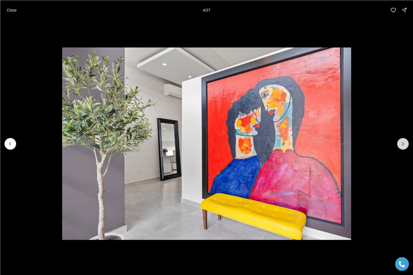
click at [406, 145] on button "Next slide" at bounding box center [403, 144] width 12 height 12
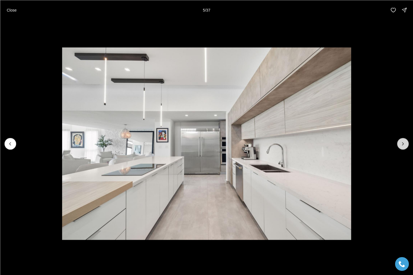
click at [406, 145] on button "Next slide" at bounding box center [403, 144] width 12 height 12
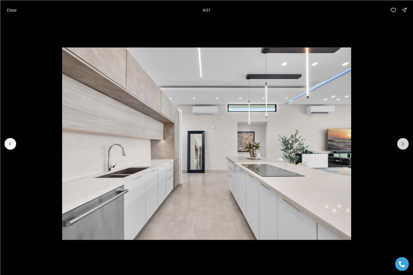
click at [406, 145] on button "Next slide" at bounding box center [403, 144] width 12 height 12
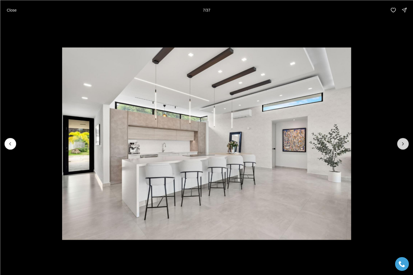
click at [405, 145] on button "Next slide" at bounding box center [403, 144] width 12 height 12
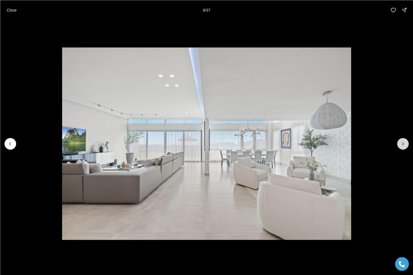
click at [405, 145] on button "Next slide" at bounding box center [403, 144] width 12 height 12
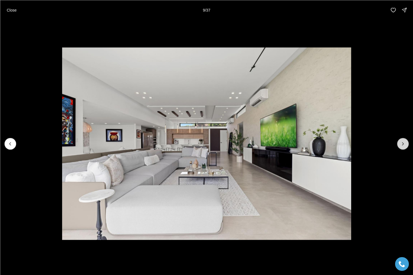
click at [405, 145] on button "Next slide" at bounding box center [403, 144] width 12 height 12
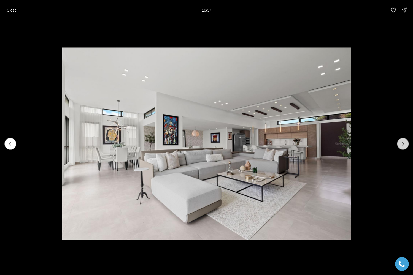
click at [405, 145] on button "Next slide" at bounding box center [403, 144] width 12 height 12
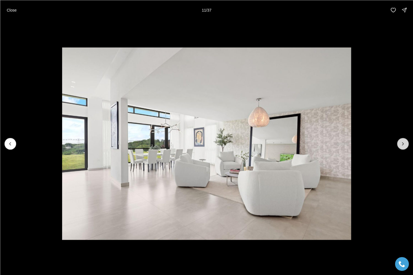
click at [405, 145] on button "Next slide" at bounding box center [403, 144] width 12 height 12
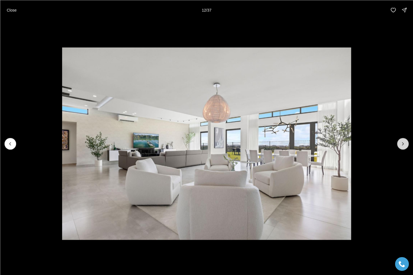
click at [405, 145] on button "Next slide" at bounding box center [403, 144] width 12 height 12
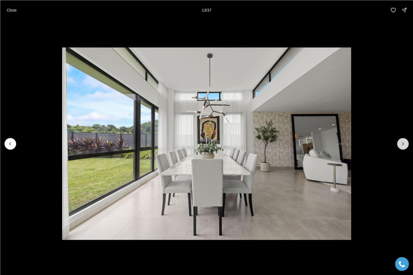
click at [405, 145] on button "Next slide" at bounding box center [403, 144] width 12 height 12
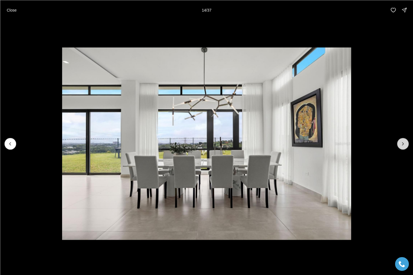
click at [405, 145] on button "Next slide" at bounding box center [403, 144] width 12 height 12
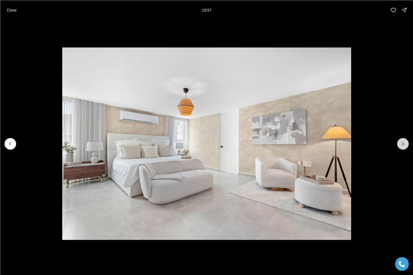
click at [405, 145] on icon "Next slide" at bounding box center [403, 144] width 6 height 6
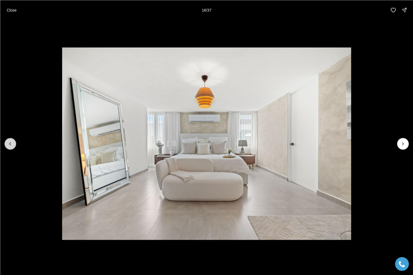
click at [6, 142] on button "Previous slide" at bounding box center [10, 144] width 12 height 12
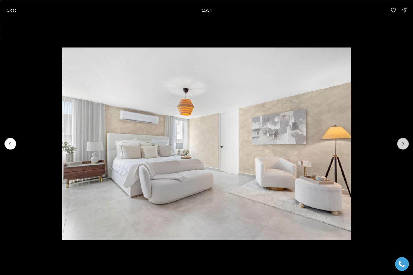
click at [403, 143] on icon "Next slide" at bounding box center [403, 144] width 6 height 6
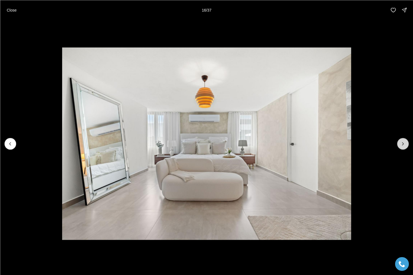
click at [403, 143] on icon "Next slide" at bounding box center [403, 144] width 6 height 6
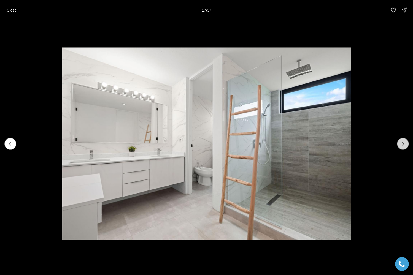
click at [403, 143] on icon "Next slide" at bounding box center [403, 144] width 6 height 6
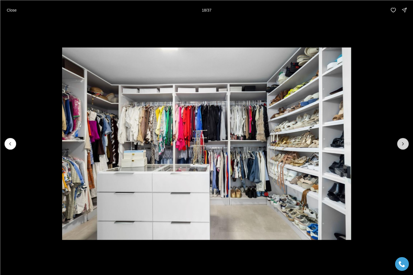
click at [403, 143] on icon "Next slide" at bounding box center [403, 144] width 6 height 6
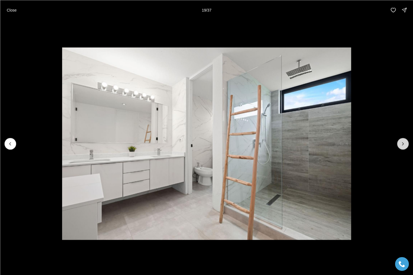
click at [403, 143] on icon "Next slide" at bounding box center [403, 144] width 6 height 6
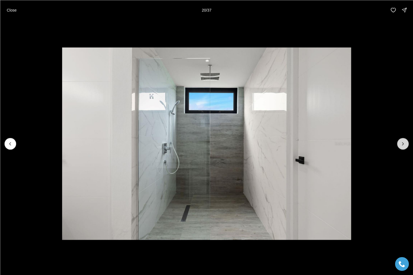
click at [403, 143] on icon "Next slide" at bounding box center [403, 144] width 6 height 6
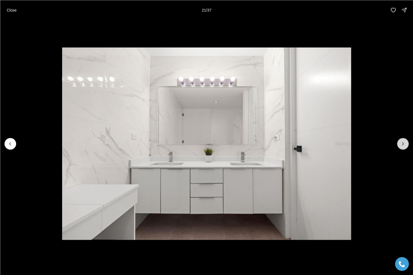
click at [403, 143] on icon "Next slide" at bounding box center [403, 144] width 6 height 6
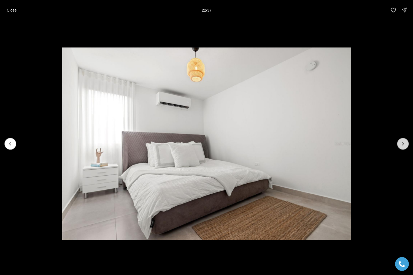
click at [403, 143] on icon "Next slide" at bounding box center [402, 143] width 1 height 3
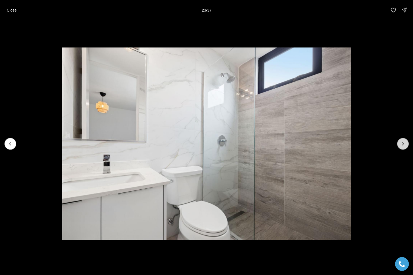
click at [403, 143] on icon "Next slide" at bounding box center [402, 143] width 1 height 3
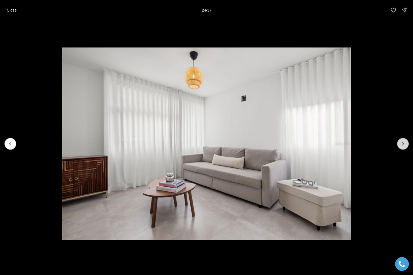
click at [403, 143] on icon "Next slide" at bounding box center [402, 143] width 1 height 3
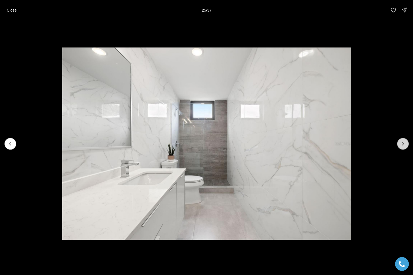
click at [403, 143] on icon "Next slide" at bounding box center [402, 143] width 1 height 3
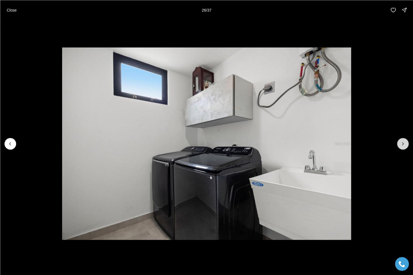
click at [403, 143] on icon "Next slide" at bounding box center [403, 144] width 6 height 6
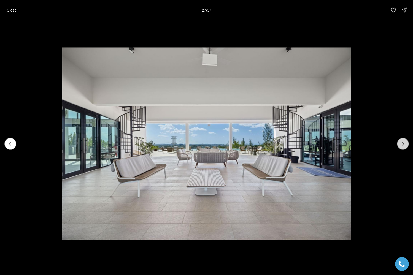
click at [403, 143] on icon "Next slide" at bounding box center [403, 144] width 6 height 6
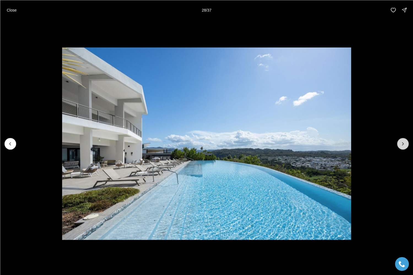
click at [403, 143] on icon "Next slide" at bounding box center [403, 144] width 6 height 6
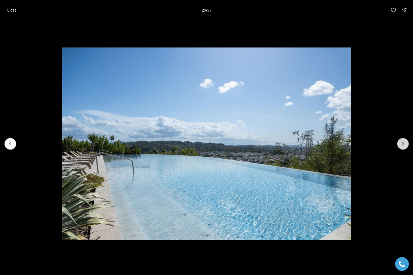
click at [403, 143] on icon "Next slide" at bounding box center [403, 144] width 6 height 6
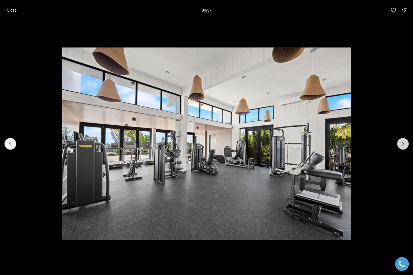
click at [403, 143] on icon "Next slide" at bounding box center [403, 144] width 6 height 6
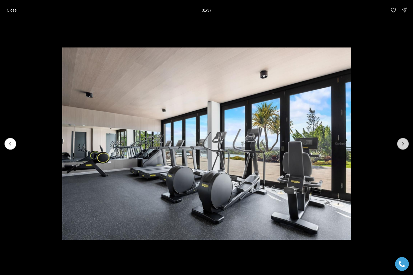
click at [403, 143] on icon "Next slide" at bounding box center [403, 144] width 6 height 6
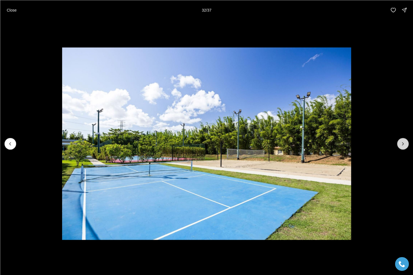
click at [403, 143] on icon "Next slide" at bounding box center [403, 144] width 6 height 6
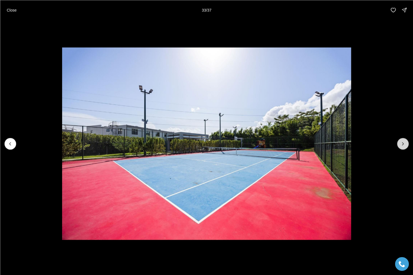
click at [403, 142] on icon "Next slide" at bounding box center [403, 144] width 6 height 6
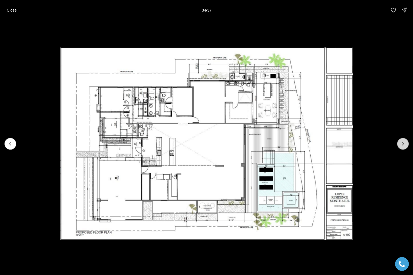
click at [403, 142] on icon "Next slide" at bounding box center [403, 144] width 6 height 6
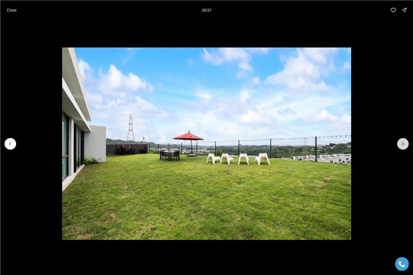
click at [403, 142] on icon "Next slide" at bounding box center [403, 144] width 6 height 6
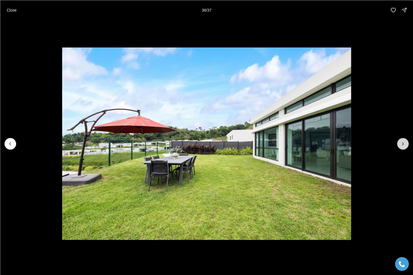
click at [403, 142] on icon "Next slide" at bounding box center [403, 144] width 6 height 6
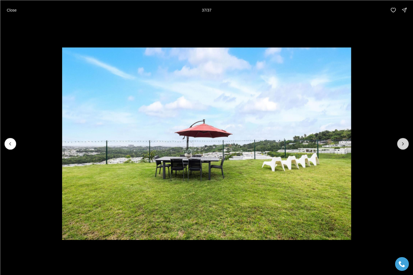
click at [403, 142] on div at bounding box center [403, 144] width 12 height 12
click at [12, 11] on p "Close" at bounding box center [12, 10] width 10 height 4
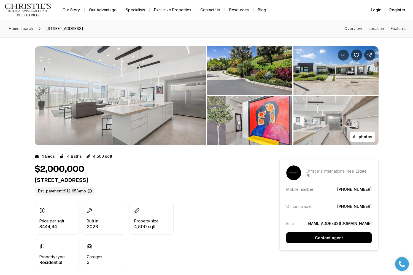
click at [131, 122] on img "View image gallery" at bounding box center [120, 95] width 171 height 99
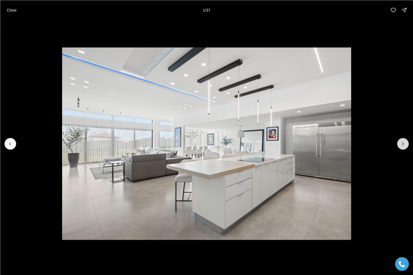
click at [404, 147] on button "Next slide" at bounding box center [403, 144] width 12 height 12
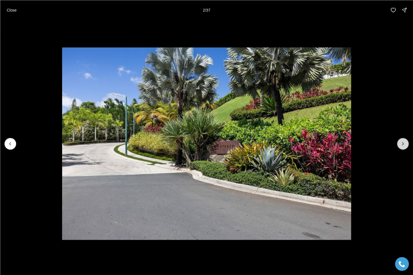
click at [404, 147] on button "Next slide" at bounding box center [403, 144] width 12 height 12
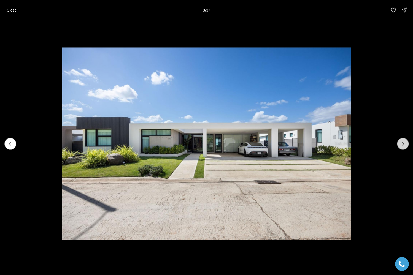
click at [404, 147] on button "Next slide" at bounding box center [403, 144] width 12 height 12
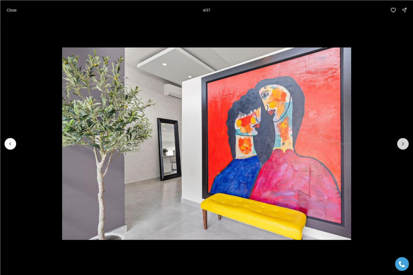
click at [404, 147] on button "Next slide" at bounding box center [403, 144] width 12 height 12
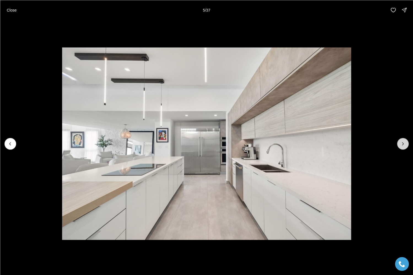
click at [404, 147] on button "Next slide" at bounding box center [403, 144] width 12 height 12
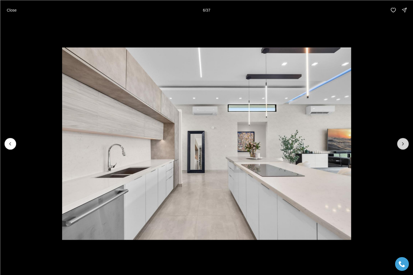
click at [404, 147] on button "Next slide" at bounding box center [403, 144] width 12 height 12
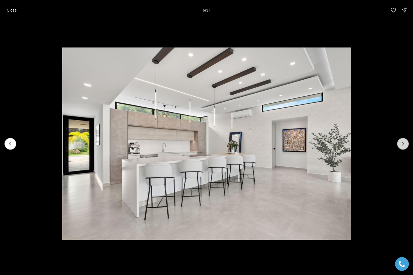
click at [404, 147] on button "Next slide" at bounding box center [403, 144] width 12 height 12
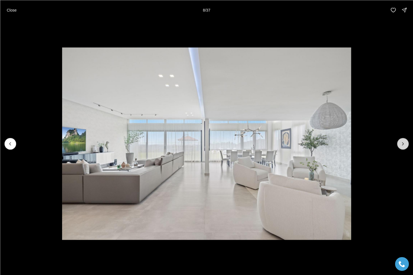
click at [404, 147] on button "Next slide" at bounding box center [403, 144] width 12 height 12
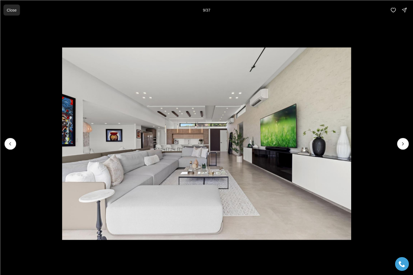
click at [16, 8] on p "Close" at bounding box center [12, 10] width 10 height 4
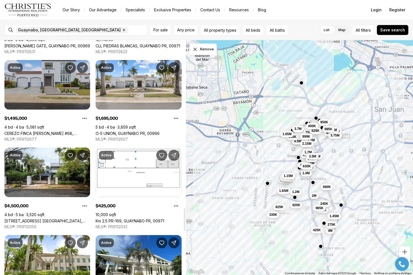
scroll to position [1757, 0]
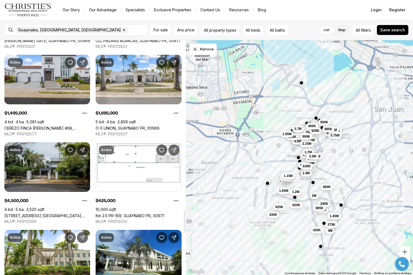
click at [55, 213] on link "[STREET_ADDRESS] [GEOGRAPHIC_DATA], [GEOGRAPHIC_DATA], 00966" at bounding box center [47, 215] width 86 height 5
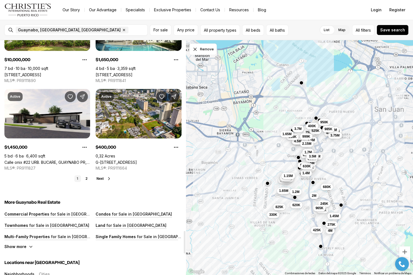
scroll to position [1993, 0]
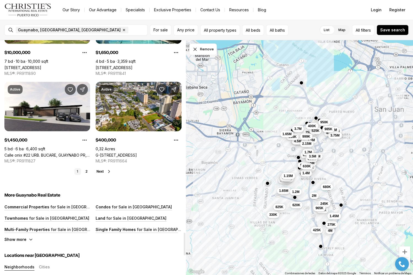
click at [87, 170] on link "2" at bounding box center [86, 171] width 7 height 7
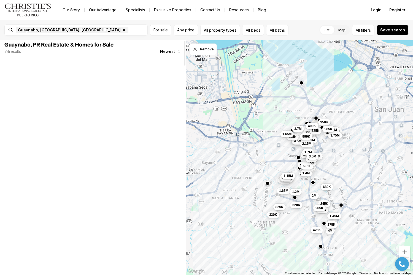
scroll to position [0, 0]
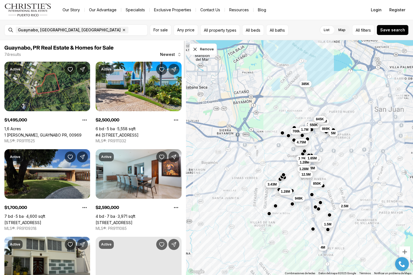
click at [41, 220] on link "18 G STREET VILLA CAPARRA, GUAYNABO PR, 00966" at bounding box center [22, 222] width 37 height 5
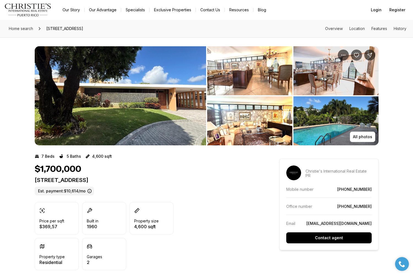
click at [140, 90] on img "View image gallery" at bounding box center [120, 95] width 171 height 99
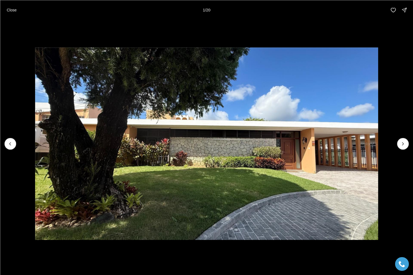
click at [140, 90] on img "1 of 20" at bounding box center [206, 143] width 343 height 192
click at [401, 146] on icon "Next slide" at bounding box center [403, 144] width 6 height 6
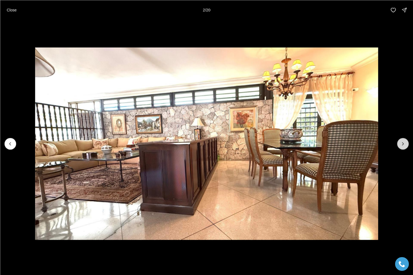
click at [401, 146] on icon "Next slide" at bounding box center [403, 144] width 6 height 6
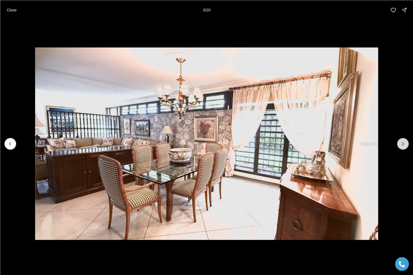
click at [401, 146] on icon "Next slide" at bounding box center [403, 144] width 6 height 6
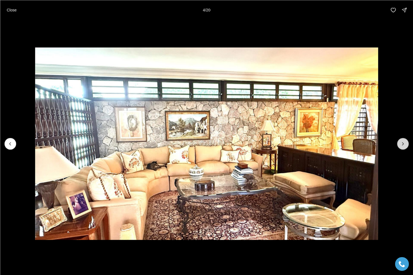
click at [401, 146] on icon "Next slide" at bounding box center [403, 144] width 6 height 6
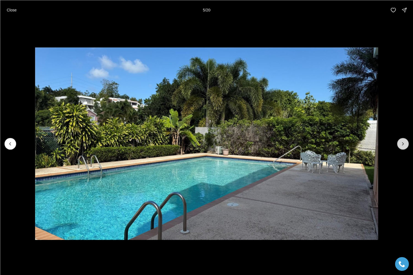
click at [401, 146] on icon "Next slide" at bounding box center [403, 144] width 6 height 6
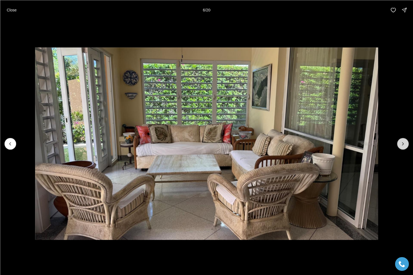
click at [401, 146] on icon "Next slide" at bounding box center [403, 144] width 6 height 6
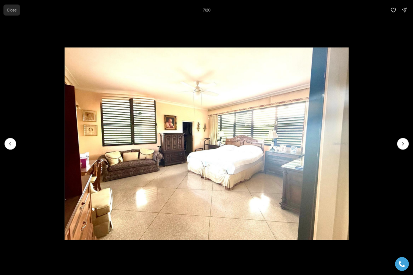
click at [14, 9] on p "Close" at bounding box center [12, 10] width 10 height 4
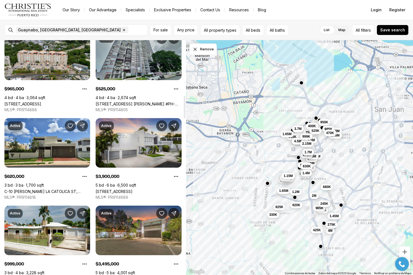
scroll to position [572, 0]
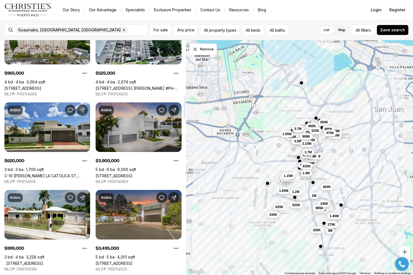
click at [132, 173] on link "[STREET_ADDRESS]" at bounding box center [114, 175] width 37 height 5
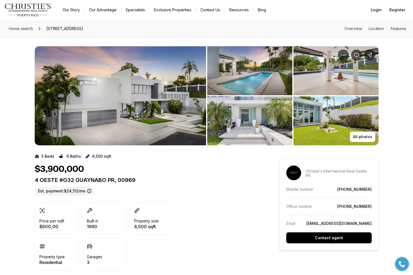
click at [151, 115] on img "View image gallery" at bounding box center [120, 95] width 171 height 99
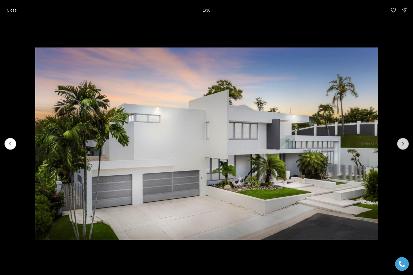
click at [402, 143] on icon "Next slide" at bounding box center [403, 144] width 6 height 6
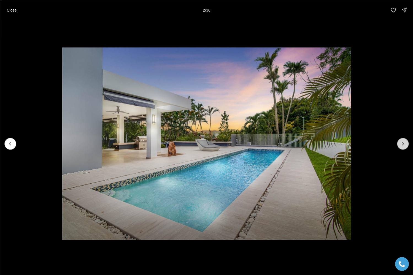
click at [402, 143] on icon "Next slide" at bounding box center [403, 144] width 6 height 6
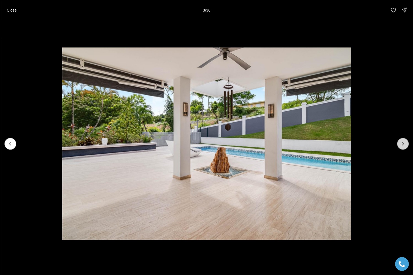
click at [402, 143] on icon "Next slide" at bounding box center [403, 144] width 6 height 6
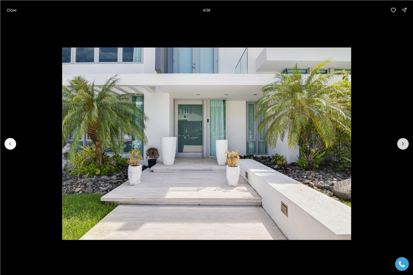
click at [402, 143] on icon "Next slide" at bounding box center [403, 144] width 6 height 6
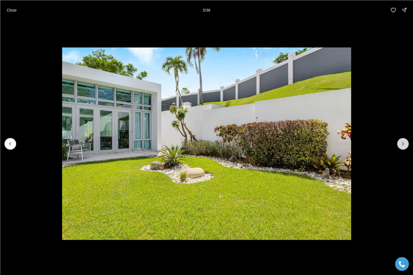
click at [402, 143] on icon "Next slide" at bounding box center [403, 144] width 6 height 6
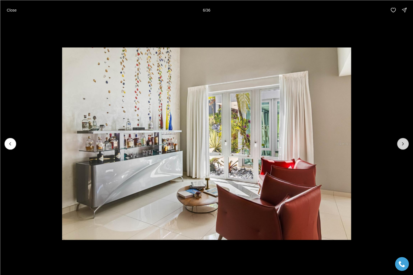
click at [402, 143] on icon "Next slide" at bounding box center [403, 144] width 6 height 6
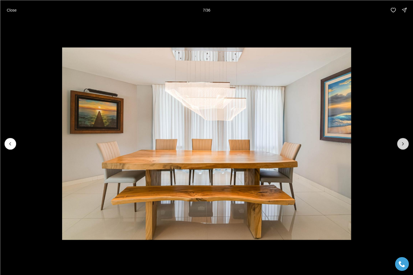
click at [402, 143] on icon "Next slide" at bounding box center [403, 144] width 6 height 6
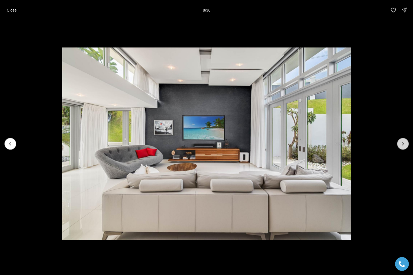
click at [402, 143] on icon "Next slide" at bounding box center [403, 144] width 6 height 6
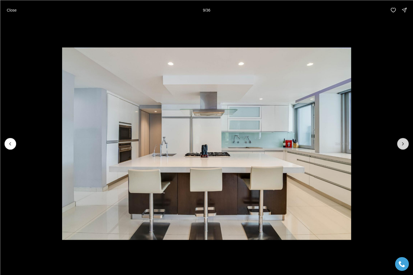
click at [402, 143] on icon "Next slide" at bounding box center [403, 144] width 6 height 6
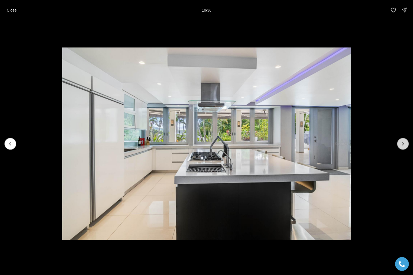
click at [402, 143] on icon "Next slide" at bounding box center [403, 144] width 6 height 6
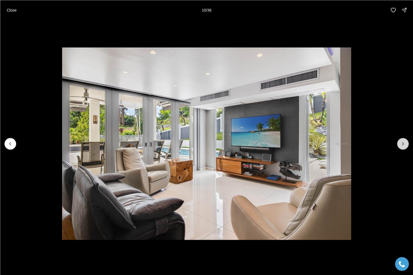
click at [402, 143] on icon "Next slide" at bounding box center [403, 144] width 6 height 6
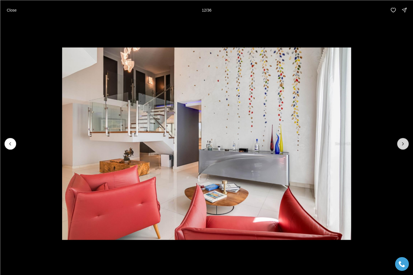
click at [402, 143] on icon "Next slide" at bounding box center [403, 144] width 6 height 6
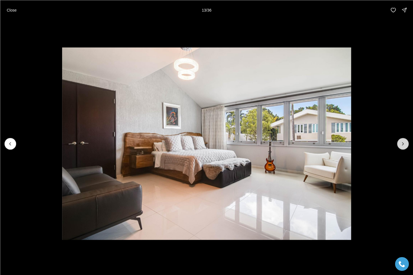
click at [402, 143] on icon "Next slide" at bounding box center [403, 144] width 6 height 6
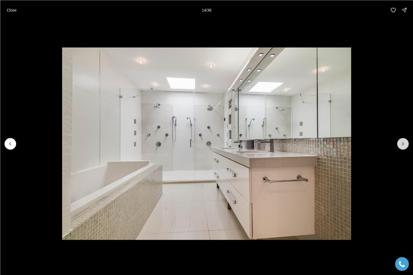
click at [402, 143] on icon "Next slide" at bounding box center [403, 144] width 6 height 6
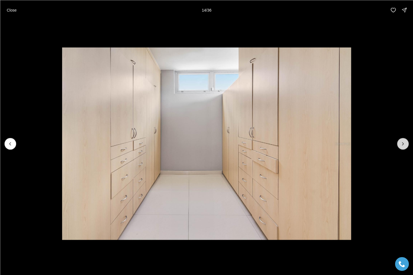
click at [402, 143] on icon "Next slide" at bounding box center [403, 144] width 6 height 6
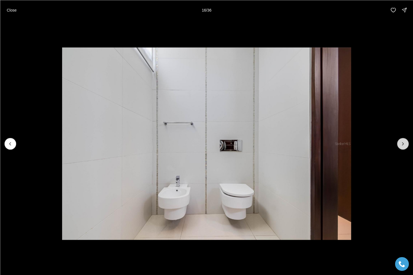
click at [402, 143] on icon "Next slide" at bounding box center [403, 144] width 6 height 6
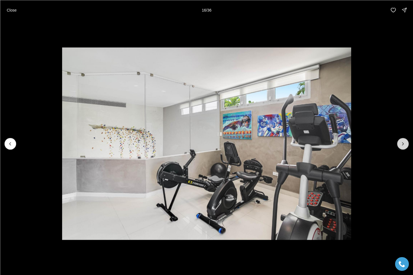
click at [402, 143] on icon "Next slide" at bounding box center [403, 144] width 6 height 6
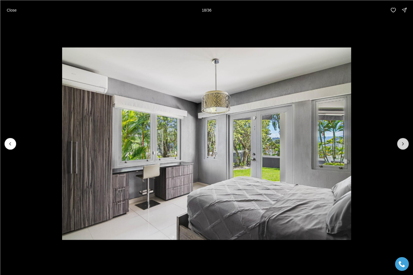
click at [402, 143] on icon "Next slide" at bounding box center [403, 144] width 6 height 6
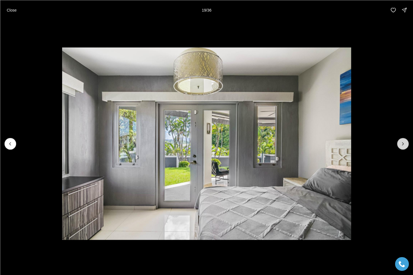
click at [402, 143] on icon "Next slide" at bounding box center [403, 144] width 6 height 6
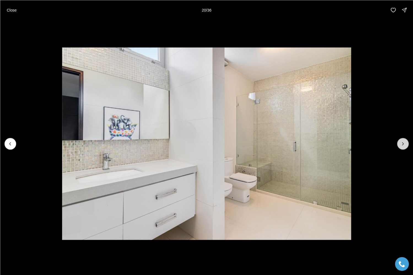
click at [402, 143] on icon "Next slide" at bounding box center [403, 144] width 6 height 6
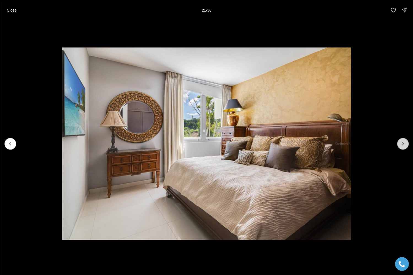
click at [402, 143] on icon "Next slide" at bounding box center [403, 144] width 6 height 6
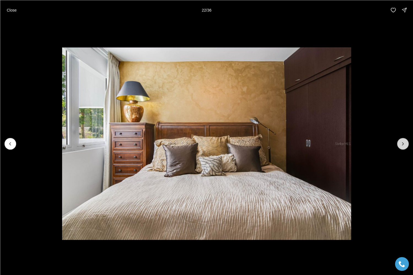
click at [402, 143] on icon "Next slide" at bounding box center [403, 144] width 6 height 6
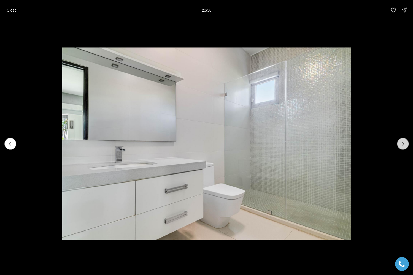
click at [402, 143] on icon "Next slide" at bounding box center [403, 144] width 6 height 6
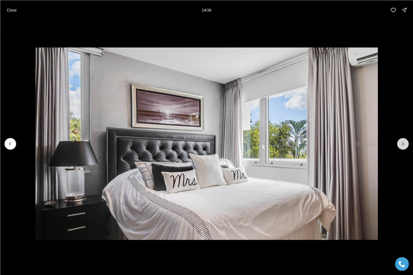
click at [402, 143] on icon "Next slide" at bounding box center [403, 144] width 6 height 6
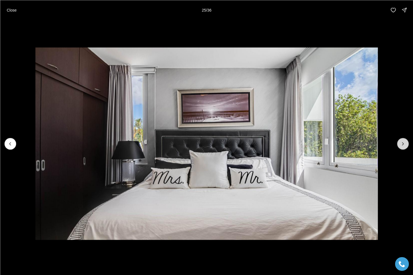
click at [402, 143] on icon "Next slide" at bounding box center [403, 144] width 6 height 6
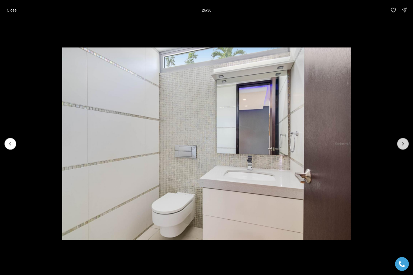
click at [402, 143] on icon "Next slide" at bounding box center [403, 144] width 6 height 6
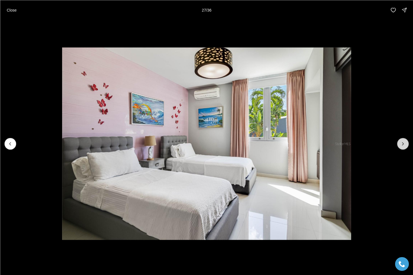
click at [402, 143] on icon "Next slide" at bounding box center [403, 144] width 6 height 6
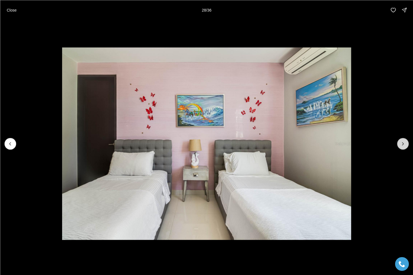
click at [402, 143] on icon "Next slide" at bounding box center [403, 144] width 6 height 6
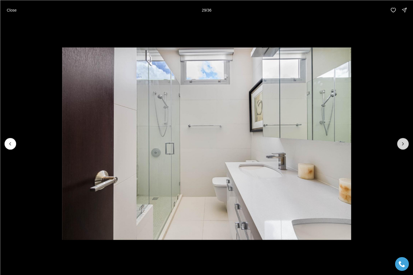
click at [402, 143] on icon "Next slide" at bounding box center [403, 144] width 6 height 6
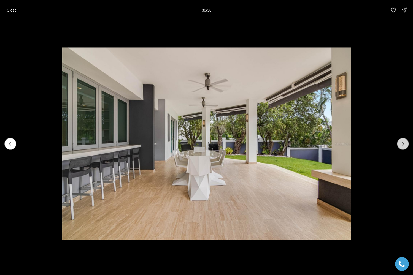
click at [402, 143] on icon "Next slide" at bounding box center [403, 144] width 6 height 6
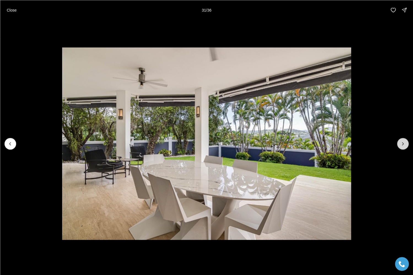
click at [402, 143] on icon "Next slide" at bounding box center [403, 144] width 6 height 6
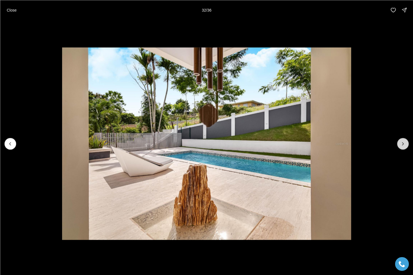
click at [402, 143] on icon "Next slide" at bounding box center [403, 144] width 6 height 6
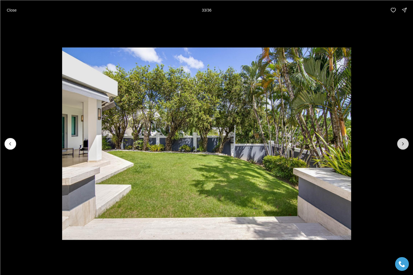
click at [402, 143] on icon "Next slide" at bounding box center [403, 144] width 6 height 6
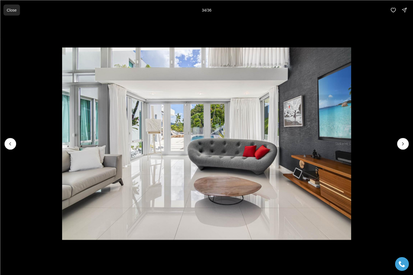
click at [11, 11] on p "Close" at bounding box center [12, 10] width 10 height 4
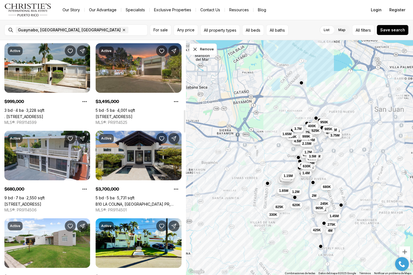
scroll to position [719, 0]
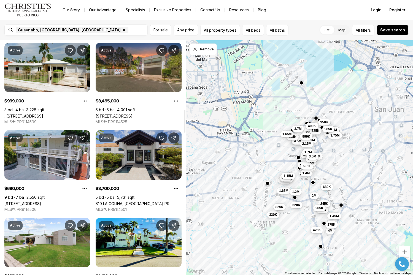
click at [115, 201] on link "B10 LA COLINA, GUAYNABO PR, 00966" at bounding box center [139, 203] width 86 height 5
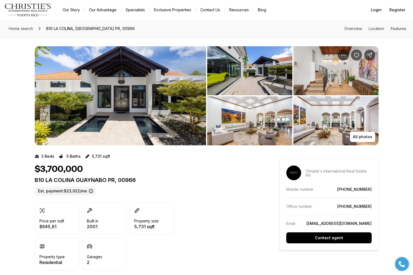
click at [155, 104] on img "View image gallery" at bounding box center [120, 95] width 171 height 99
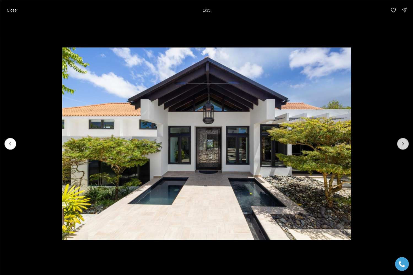
click at [402, 145] on icon "Next slide" at bounding box center [403, 144] width 6 height 6
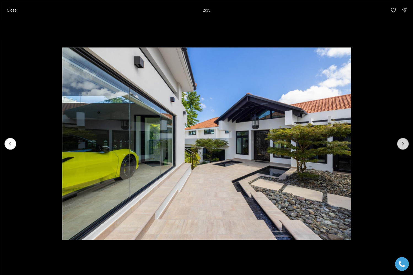
click at [407, 142] on button "Next slide" at bounding box center [403, 144] width 12 height 12
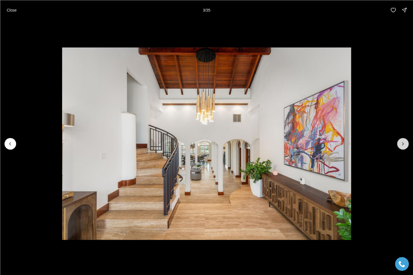
click at [399, 143] on button "Next slide" at bounding box center [403, 144] width 12 height 12
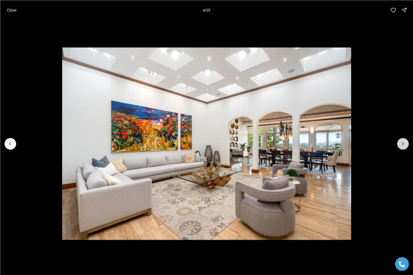
click at [398, 143] on button "Next slide" at bounding box center [403, 144] width 12 height 12
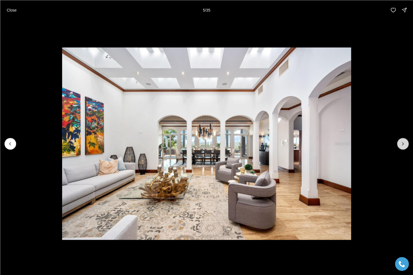
click at [398, 143] on button "Next slide" at bounding box center [403, 144] width 12 height 12
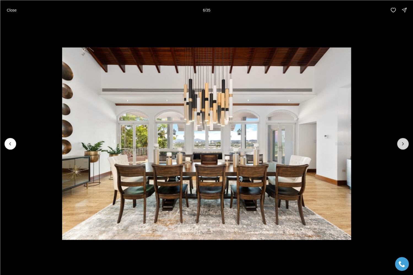
click at [398, 143] on button "Next slide" at bounding box center [403, 144] width 12 height 12
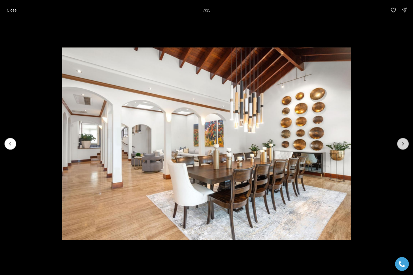
click at [401, 143] on icon "Next slide" at bounding box center [403, 144] width 6 height 6
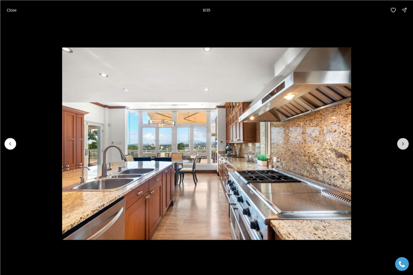
click at [401, 143] on icon "Next slide" at bounding box center [403, 144] width 6 height 6
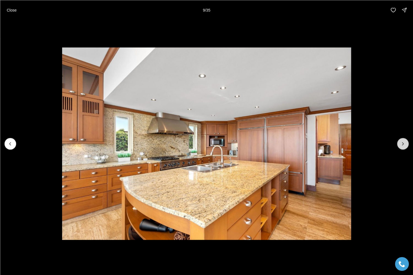
click at [401, 143] on icon "Next slide" at bounding box center [403, 144] width 6 height 6
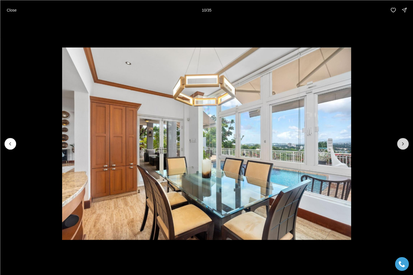
click at [401, 143] on icon "Next slide" at bounding box center [403, 144] width 6 height 6
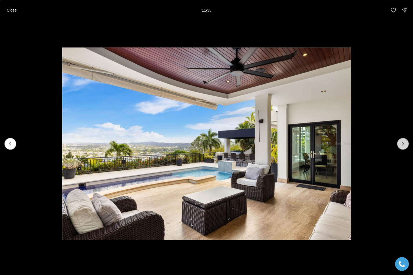
click at [401, 143] on icon "Next slide" at bounding box center [403, 144] width 6 height 6
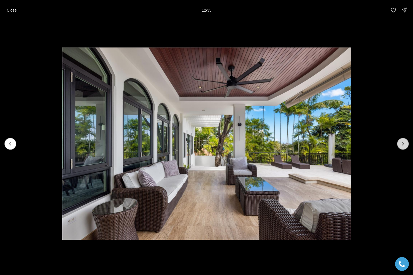
click at [401, 143] on icon "Next slide" at bounding box center [403, 144] width 6 height 6
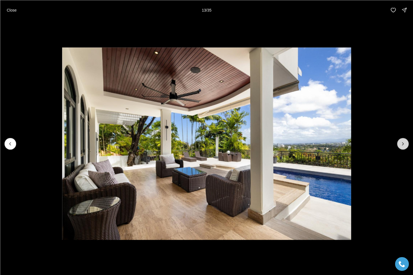
click at [401, 143] on icon "Next slide" at bounding box center [403, 144] width 6 height 6
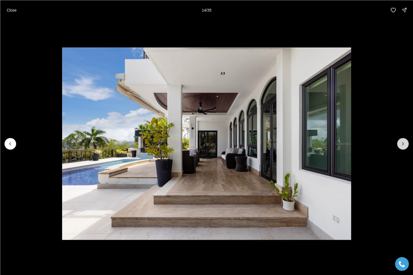
click at [401, 143] on icon "Next slide" at bounding box center [403, 144] width 6 height 6
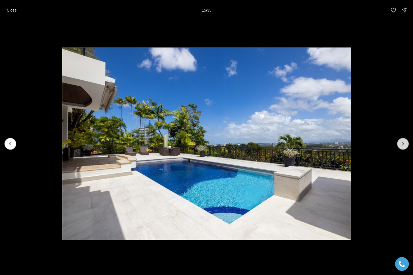
click at [401, 143] on icon "Next slide" at bounding box center [403, 144] width 6 height 6
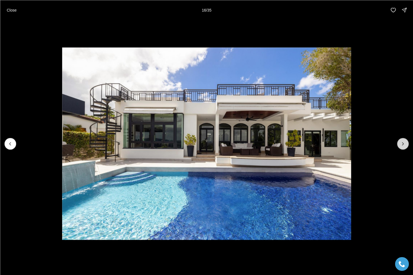
click at [401, 143] on icon "Next slide" at bounding box center [403, 144] width 6 height 6
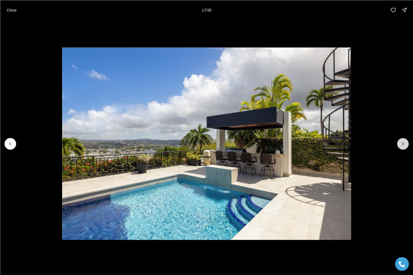
click at [401, 143] on icon "Next slide" at bounding box center [403, 144] width 6 height 6
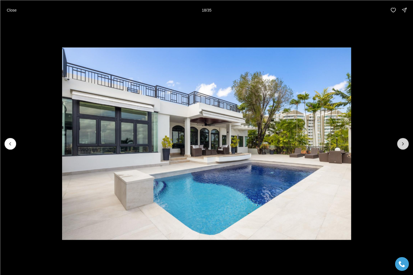
click at [401, 143] on icon "Next slide" at bounding box center [403, 144] width 6 height 6
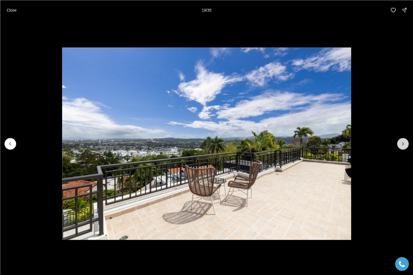
click at [401, 143] on icon "Next slide" at bounding box center [403, 144] width 6 height 6
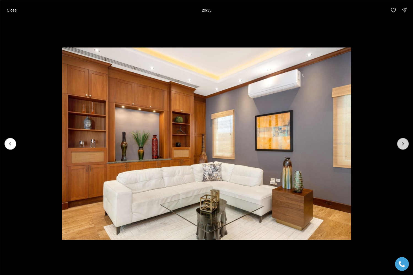
click at [401, 143] on icon "Next slide" at bounding box center [403, 144] width 6 height 6
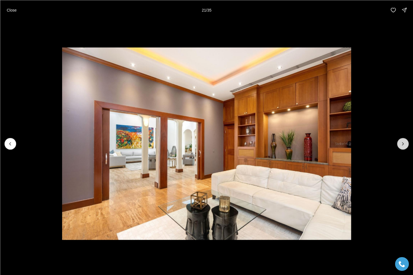
click at [401, 143] on icon "Next slide" at bounding box center [403, 144] width 6 height 6
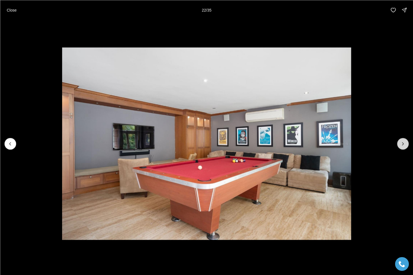
click at [401, 143] on icon "Next slide" at bounding box center [403, 144] width 6 height 6
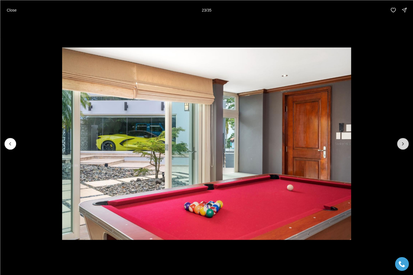
click at [399, 143] on button "Next slide" at bounding box center [403, 144] width 12 height 12
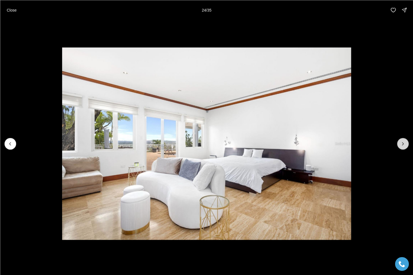
click at [401, 143] on icon "Next slide" at bounding box center [403, 144] width 6 height 6
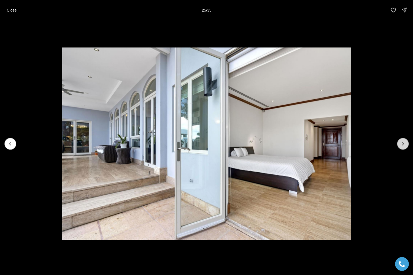
click at [401, 143] on icon "Next slide" at bounding box center [403, 144] width 6 height 6
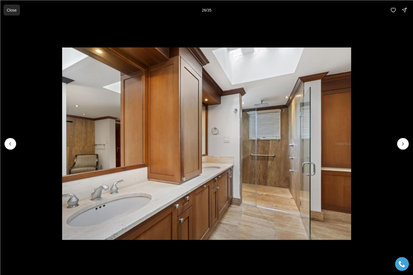
click at [15, 6] on button "Close" at bounding box center [11, 9] width 17 height 11
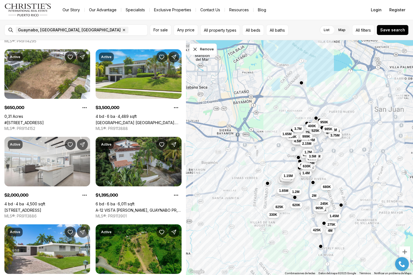
scroll to position [1059, 0]
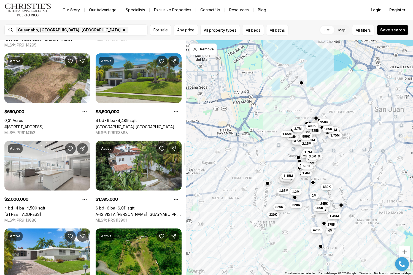
click at [124, 124] on link "[GEOGRAPHIC_DATA] [GEOGRAPHIC_DATA]. #H-10, GUAYNABO PR, 00966" at bounding box center [139, 126] width 86 height 5
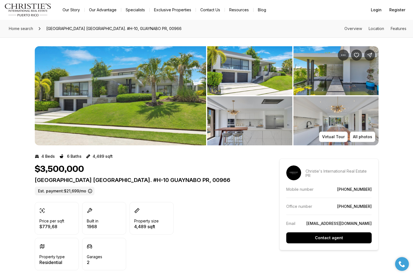
click at [157, 107] on img "View image gallery" at bounding box center [120, 95] width 171 height 99
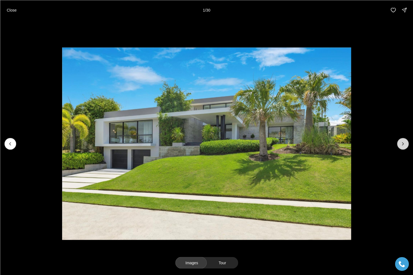
click at [401, 143] on icon "Next slide" at bounding box center [403, 144] width 6 height 6
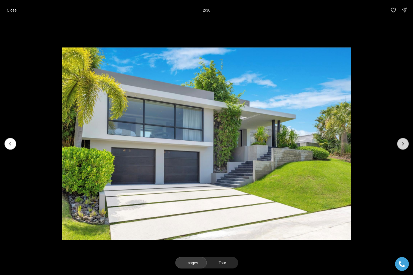
click at [401, 143] on icon "Next slide" at bounding box center [403, 144] width 6 height 6
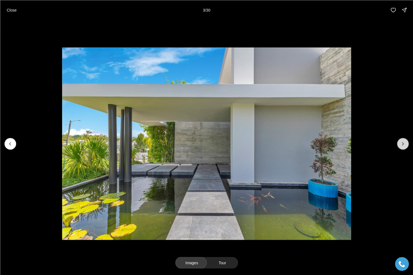
click at [401, 143] on icon "Next slide" at bounding box center [403, 144] width 6 height 6
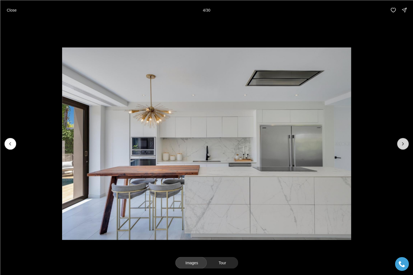
click at [401, 143] on icon "Next slide" at bounding box center [403, 144] width 6 height 6
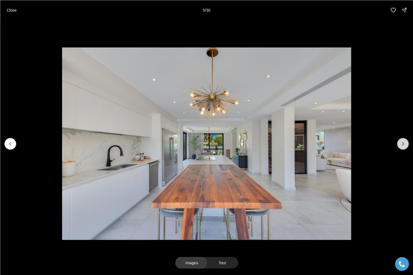
click at [401, 143] on icon "Next slide" at bounding box center [403, 144] width 6 height 6
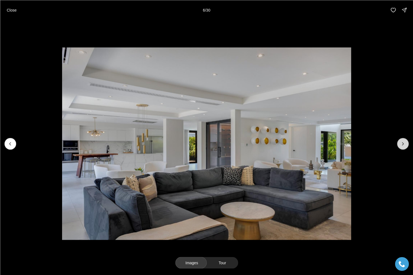
click at [401, 143] on icon "Next slide" at bounding box center [403, 144] width 6 height 6
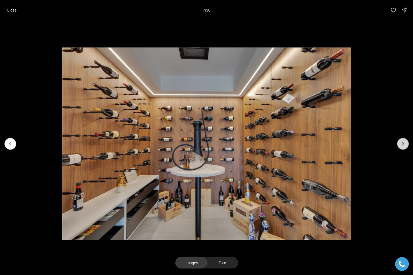
click at [401, 143] on icon "Next slide" at bounding box center [403, 144] width 6 height 6
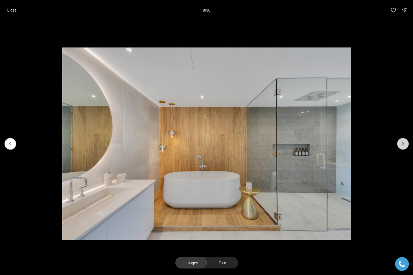
click at [401, 143] on icon "Next slide" at bounding box center [403, 144] width 6 height 6
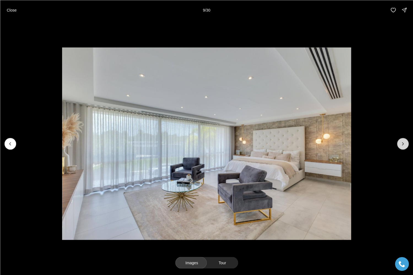
click at [401, 144] on icon "Next slide" at bounding box center [403, 144] width 6 height 6
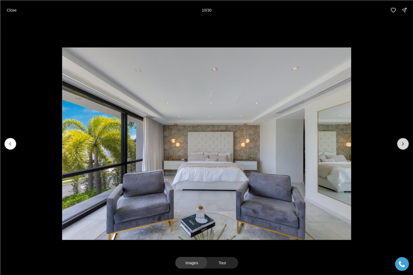
click at [401, 144] on icon "Next slide" at bounding box center [403, 144] width 6 height 6
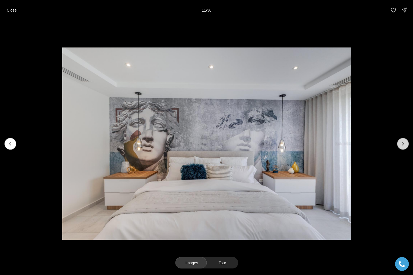
click at [401, 144] on icon "Next slide" at bounding box center [403, 144] width 6 height 6
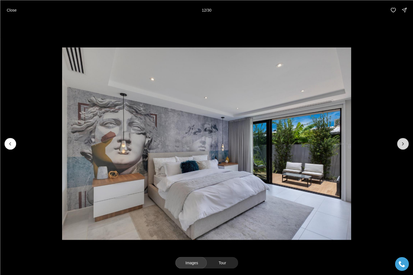
click at [401, 144] on icon "Next slide" at bounding box center [403, 144] width 6 height 6
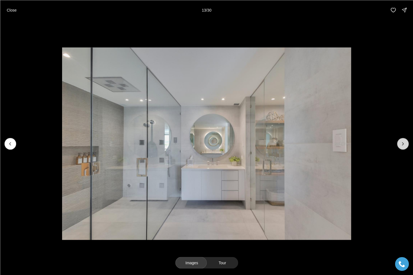
click at [401, 144] on icon "Next slide" at bounding box center [403, 144] width 6 height 6
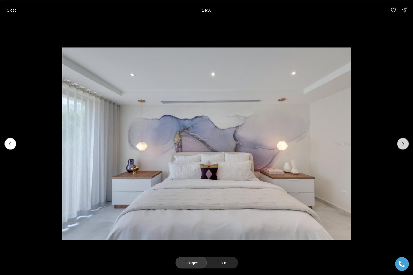
click at [401, 144] on icon "Next slide" at bounding box center [403, 144] width 6 height 6
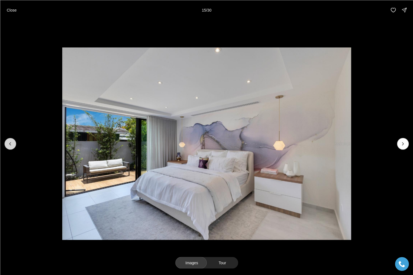
click at [12, 144] on icon "Previous slide" at bounding box center [10, 144] width 6 height 6
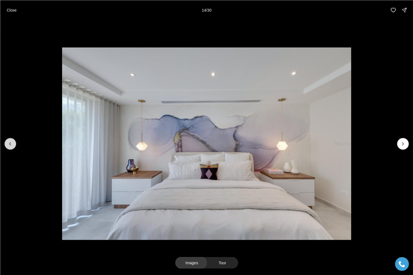
click at [12, 144] on icon "Previous slide" at bounding box center [10, 144] width 6 height 6
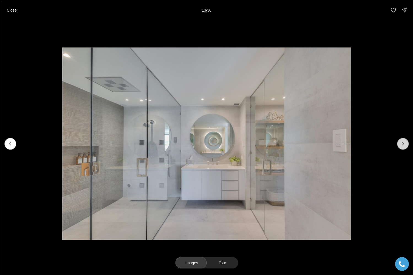
click at [398, 141] on button "Next slide" at bounding box center [403, 144] width 12 height 12
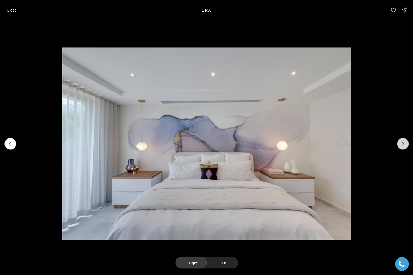
click at [398, 141] on button "Next slide" at bounding box center [403, 144] width 12 height 12
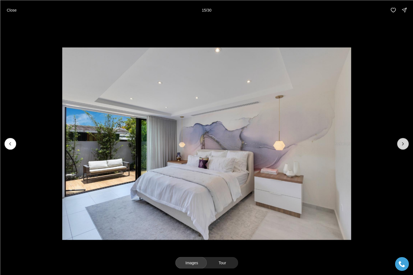
click at [403, 147] on button "Next slide" at bounding box center [403, 144] width 12 height 12
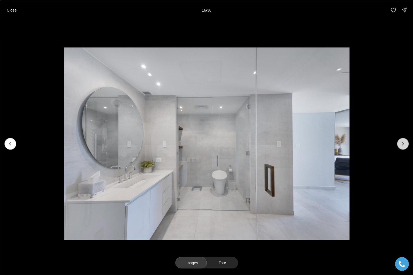
click at [403, 147] on button "Next slide" at bounding box center [403, 144] width 12 height 12
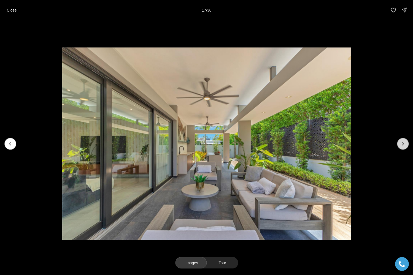
click at [402, 145] on icon "Next slide" at bounding box center [403, 144] width 6 height 6
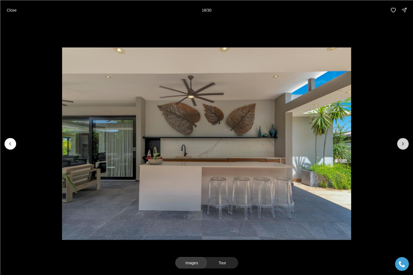
click at [402, 145] on icon "Next slide" at bounding box center [403, 144] width 6 height 6
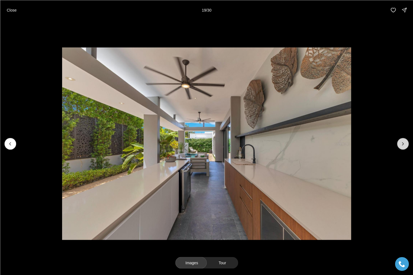
click at [402, 145] on icon "Next slide" at bounding box center [403, 144] width 6 height 6
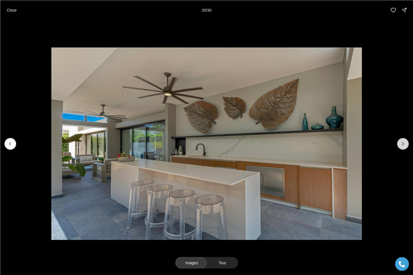
click at [402, 145] on icon "Next slide" at bounding box center [403, 144] width 6 height 6
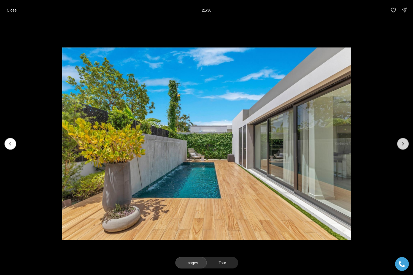
click at [402, 145] on icon "Next slide" at bounding box center [403, 144] width 6 height 6
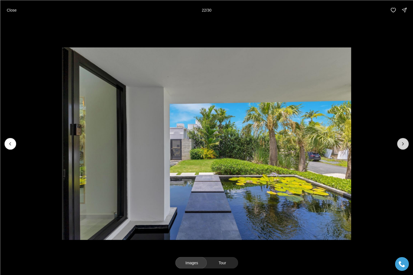
click at [402, 145] on icon "Next slide" at bounding box center [403, 144] width 6 height 6
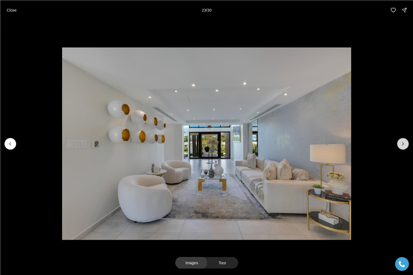
click at [402, 145] on icon "Next slide" at bounding box center [403, 144] width 6 height 6
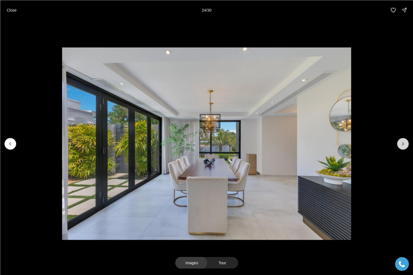
click at [402, 145] on icon "Next slide" at bounding box center [403, 144] width 6 height 6
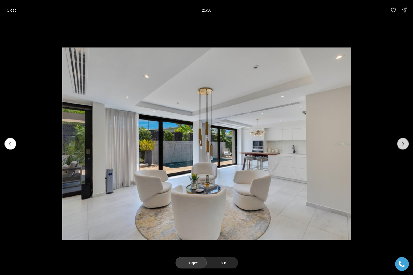
click at [402, 145] on icon "Next slide" at bounding box center [403, 144] width 6 height 6
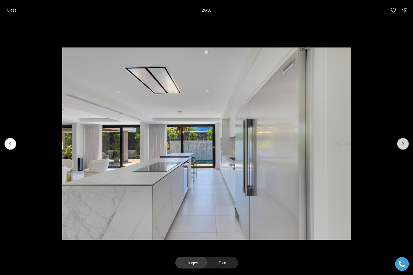
click at [402, 145] on icon "Next slide" at bounding box center [403, 144] width 6 height 6
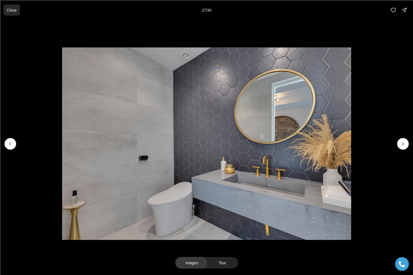
click at [12, 7] on button "Close" at bounding box center [11, 9] width 17 height 11
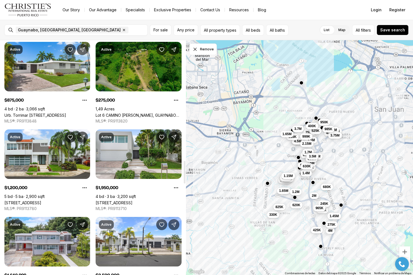
scroll to position [1248, 0]
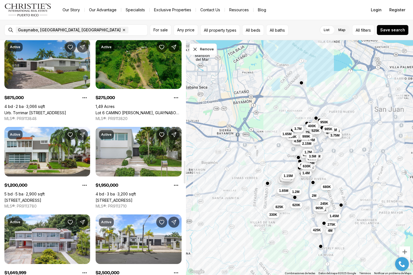
click at [44, 110] on link "Urb. Torrimar [STREET_ADDRESS]" at bounding box center [35, 112] width 62 height 5
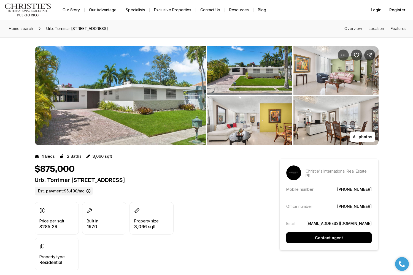
click at [154, 107] on img "View image gallery" at bounding box center [120, 95] width 171 height 99
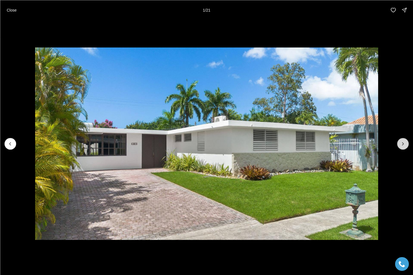
click at [403, 143] on icon "Next slide" at bounding box center [403, 144] width 6 height 6
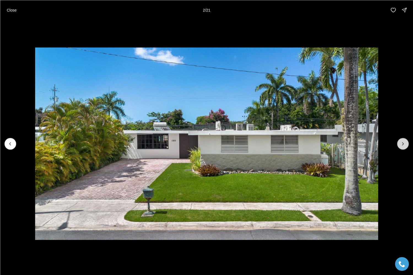
click at [403, 143] on icon "Next slide" at bounding box center [403, 144] width 6 height 6
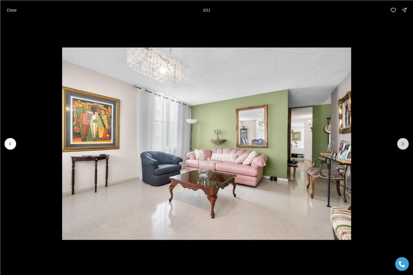
click at [403, 143] on icon "Next slide" at bounding box center [403, 144] width 6 height 6
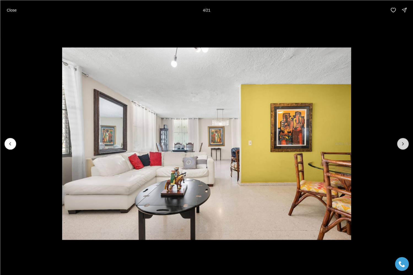
click at [403, 143] on icon "Next slide" at bounding box center [403, 144] width 6 height 6
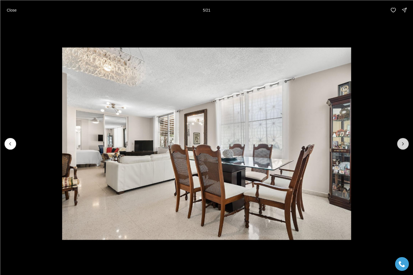
click at [403, 143] on icon "Next slide" at bounding box center [403, 144] width 6 height 6
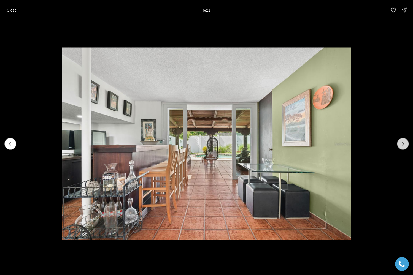
click at [403, 143] on icon "Next slide" at bounding box center [403, 144] width 6 height 6
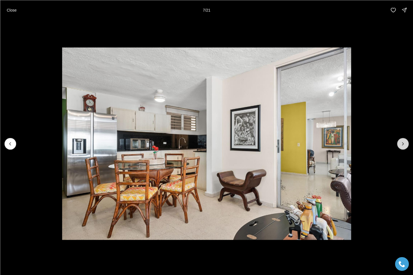
click at [403, 143] on icon "Next slide" at bounding box center [403, 144] width 6 height 6
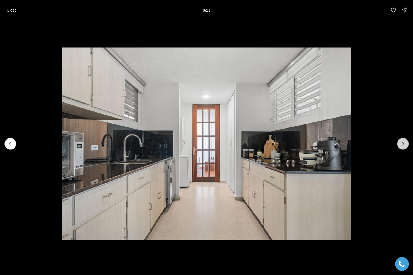
click at [403, 143] on icon "Next slide" at bounding box center [403, 144] width 6 height 6
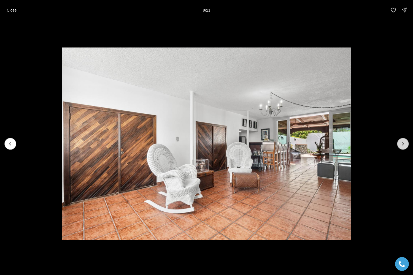
click at [403, 143] on icon "Next slide" at bounding box center [403, 144] width 6 height 6
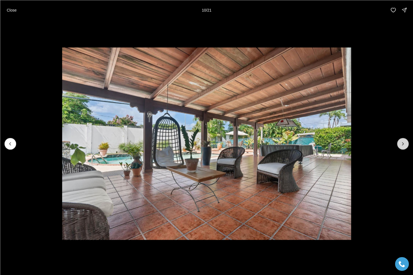
click at [403, 143] on icon "Next slide" at bounding box center [403, 144] width 6 height 6
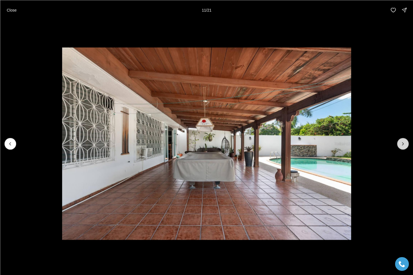
click at [403, 143] on icon "Next slide" at bounding box center [403, 144] width 6 height 6
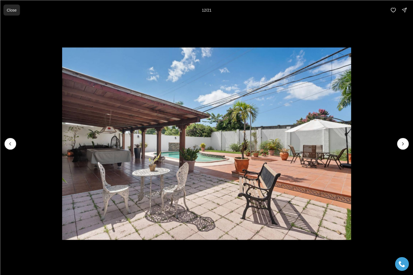
click at [11, 11] on p "Close" at bounding box center [12, 10] width 10 height 4
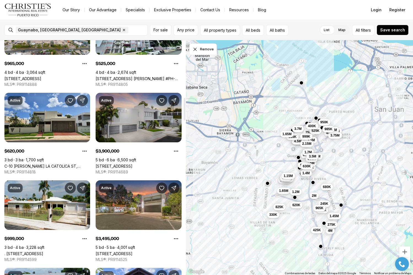
scroll to position [643, 0]
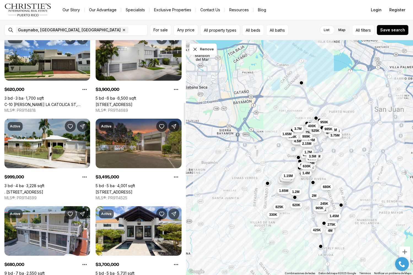
click at [132, 190] on link "[STREET_ADDRESS]" at bounding box center [114, 192] width 37 height 5
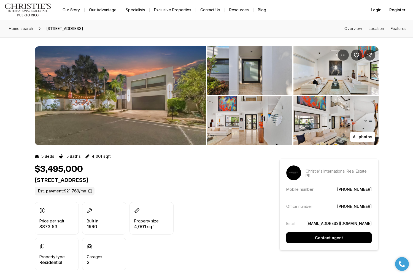
click at [140, 114] on img "View image gallery" at bounding box center [120, 95] width 171 height 99
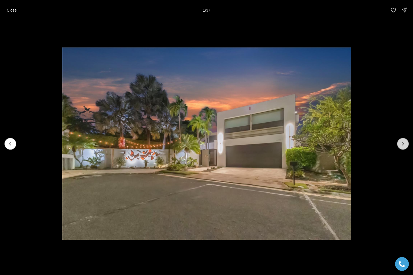
click at [402, 143] on icon "Next slide" at bounding box center [403, 144] width 6 height 6
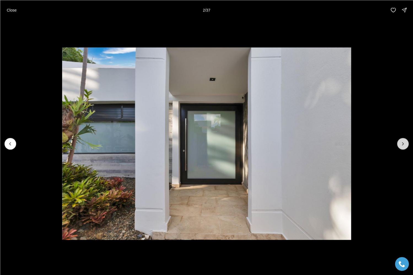
click at [402, 143] on icon "Next slide" at bounding box center [403, 144] width 6 height 6
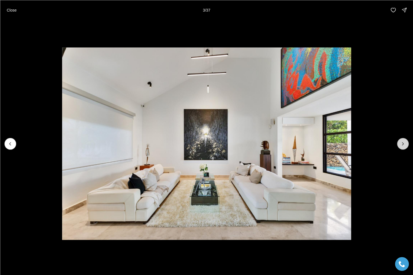
click at [402, 143] on icon "Next slide" at bounding box center [403, 144] width 6 height 6
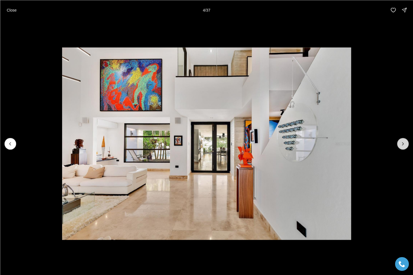
click at [402, 143] on icon "Next slide" at bounding box center [403, 144] width 6 height 6
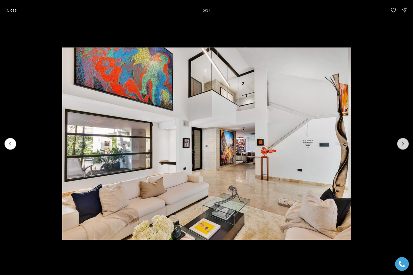
click at [402, 143] on icon "Next slide" at bounding box center [403, 144] width 6 height 6
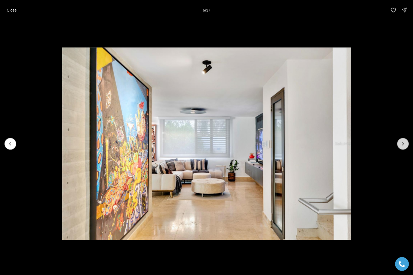
click at [402, 143] on icon "Next slide" at bounding box center [403, 144] width 6 height 6
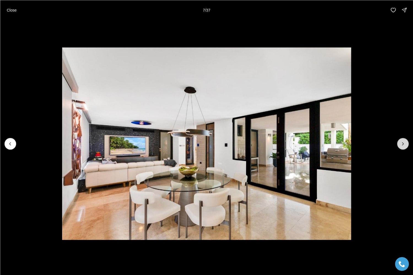
click at [402, 143] on icon "Next slide" at bounding box center [403, 144] width 6 height 6
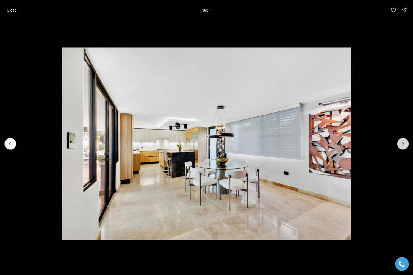
click at [402, 143] on icon "Next slide" at bounding box center [403, 144] width 6 height 6
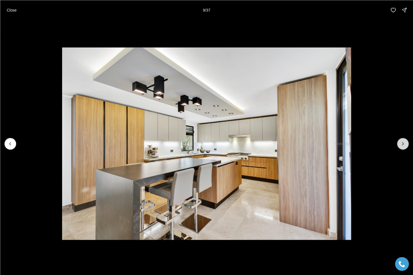
click at [402, 143] on icon "Next slide" at bounding box center [403, 144] width 6 height 6
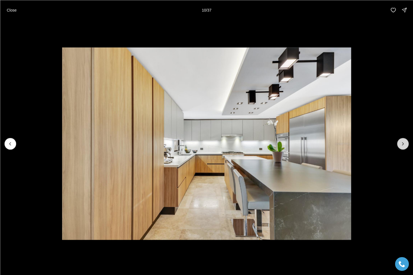
click at [402, 143] on icon "Next slide" at bounding box center [403, 144] width 6 height 6
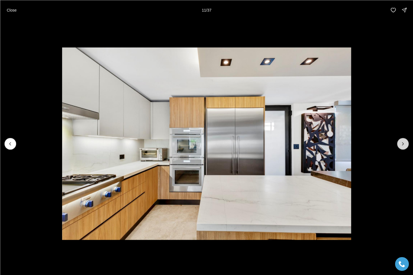
click at [402, 143] on icon "Next slide" at bounding box center [403, 144] width 6 height 6
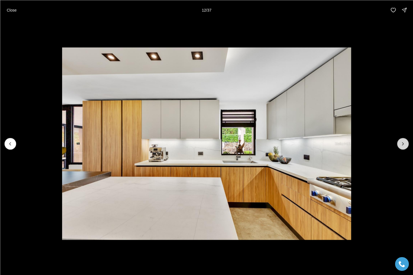
click at [402, 143] on icon "Next slide" at bounding box center [403, 144] width 6 height 6
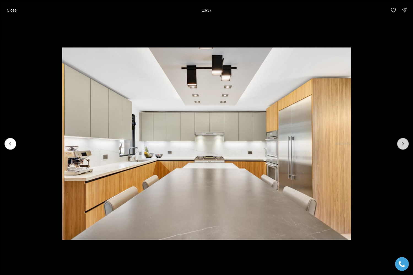
click at [402, 143] on icon "Next slide" at bounding box center [403, 144] width 6 height 6
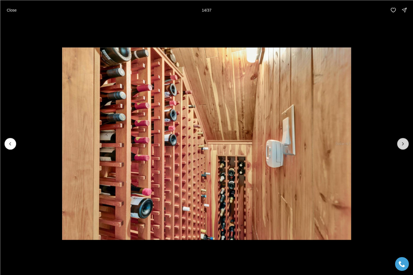
click at [402, 143] on icon "Next slide" at bounding box center [403, 144] width 6 height 6
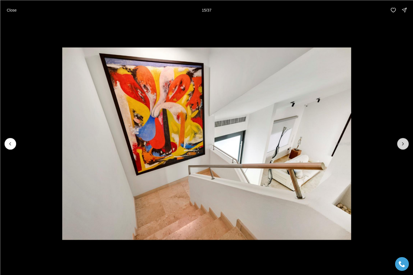
click at [402, 143] on icon "Next slide" at bounding box center [403, 144] width 6 height 6
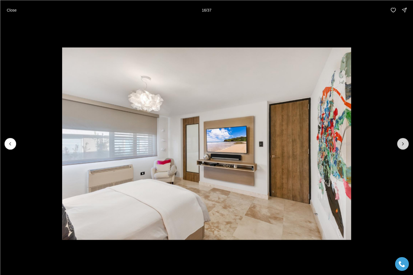
click at [402, 143] on icon "Next slide" at bounding box center [403, 144] width 6 height 6
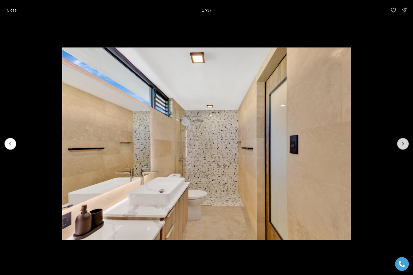
click at [402, 143] on icon "Next slide" at bounding box center [403, 144] width 6 height 6
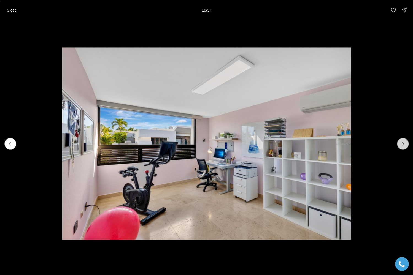
click at [402, 143] on icon "Next slide" at bounding box center [403, 144] width 6 height 6
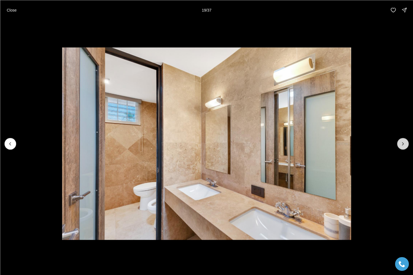
click at [402, 143] on icon "Next slide" at bounding box center [403, 144] width 6 height 6
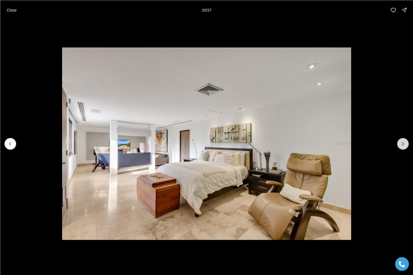
click at [402, 143] on icon "Next slide" at bounding box center [403, 144] width 6 height 6
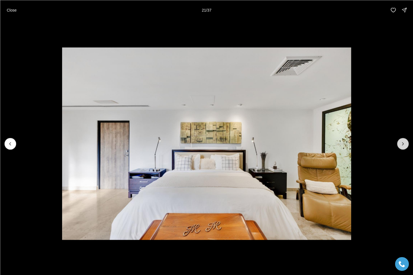
click at [402, 143] on icon "Next slide" at bounding box center [403, 144] width 6 height 6
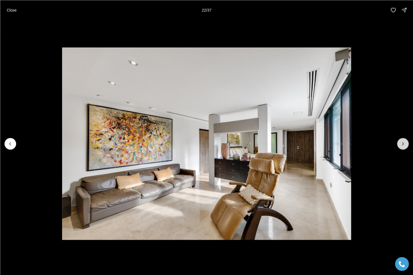
click at [402, 143] on icon "Next slide" at bounding box center [403, 144] width 6 height 6
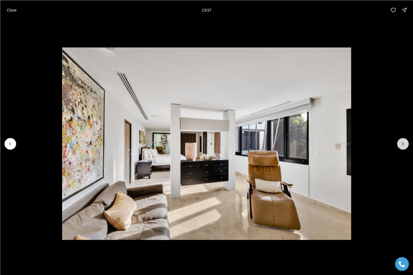
click at [402, 143] on icon "Next slide" at bounding box center [403, 144] width 6 height 6
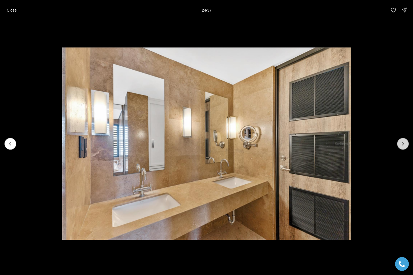
click at [402, 141] on icon "Next slide" at bounding box center [403, 144] width 6 height 6
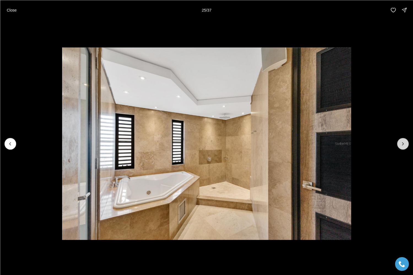
click at [402, 141] on icon "Next slide" at bounding box center [403, 144] width 6 height 6
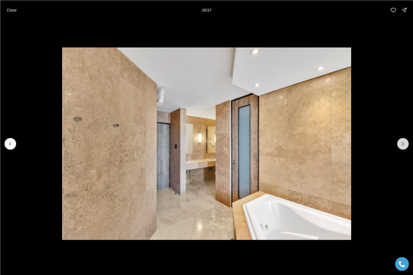
click at [402, 141] on icon "Next slide" at bounding box center [403, 144] width 6 height 6
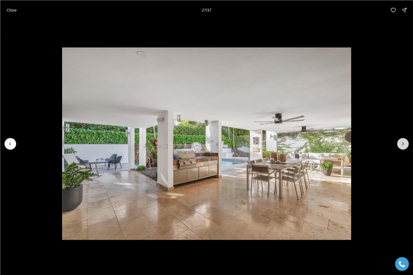
click at [402, 141] on icon "Next slide" at bounding box center [403, 144] width 6 height 6
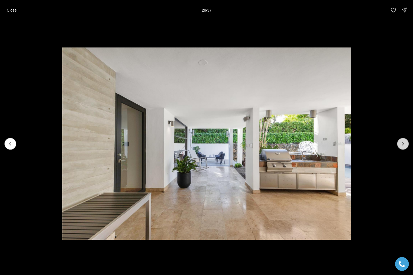
click at [402, 141] on icon "Next slide" at bounding box center [403, 144] width 6 height 6
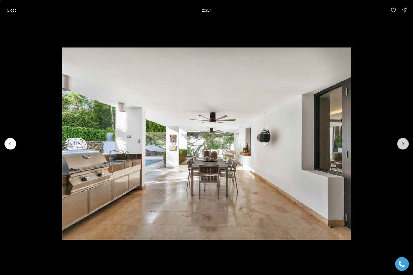
click at [402, 141] on icon "Next slide" at bounding box center [403, 144] width 6 height 6
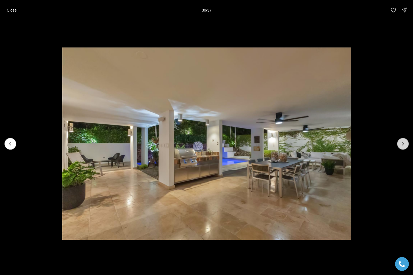
click at [402, 141] on icon "Next slide" at bounding box center [403, 144] width 6 height 6
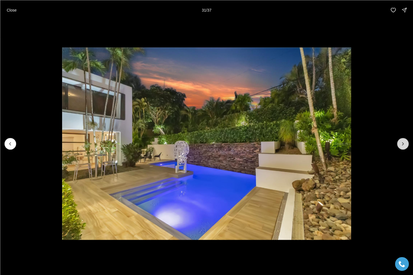
click at [402, 141] on button "Next slide" at bounding box center [403, 144] width 12 height 12
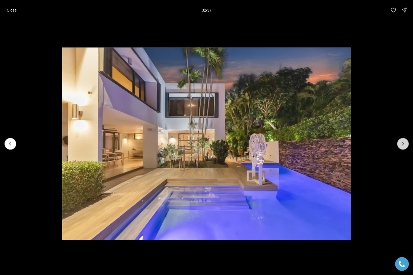
click at [402, 141] on button "Next slide" at bounding box center [403, 144] width 12 height 12
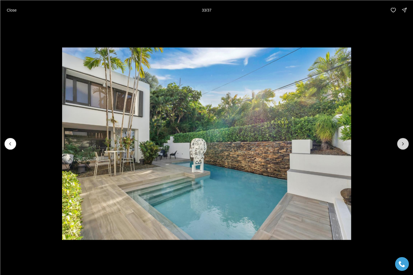
click at [402, 141] on button "Next slide" at bounding box center [403, 144] width 12 height 12
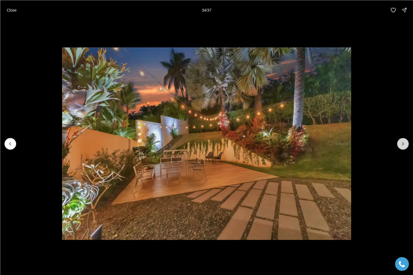
click at [402, 141] on button "Next slide" at bounding box center [403, 144] width 12 height 12
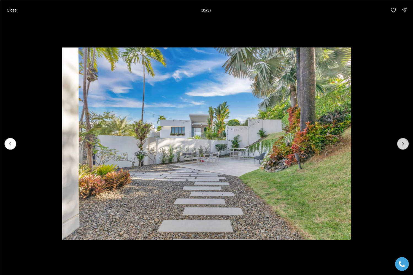
click at [402, 141] on button "Next slide" at bounding box center [403, 144] width 12 height 12
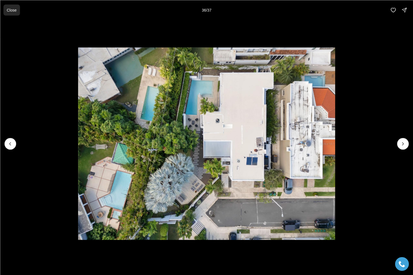
click at [14, 10] on p "Close" at bounding box center [12, 10] width 10 height 4
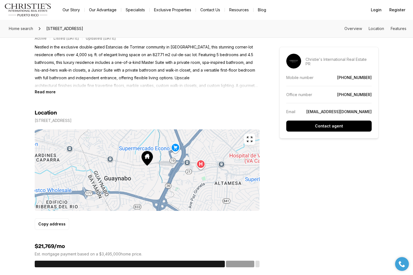
scroll to position [255, 0]
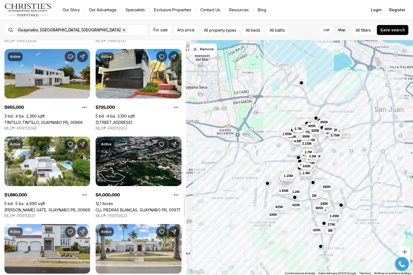
scroll to position [1599, 0]
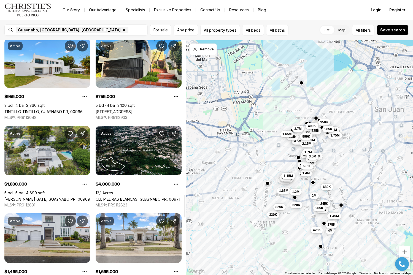
click at [70, 197] on link "[PERSON_NAME] GATE, GUAYNABO PR, 00969" at bounding box center [47, 199] width 86 height 5
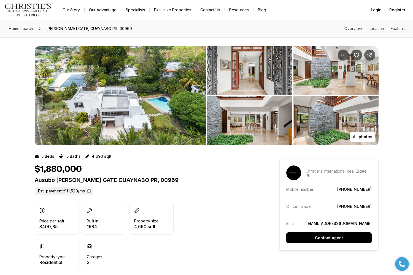
click at [121, 126] on img "View image gallery" at bounding box center [120, 95] width 171 height 99
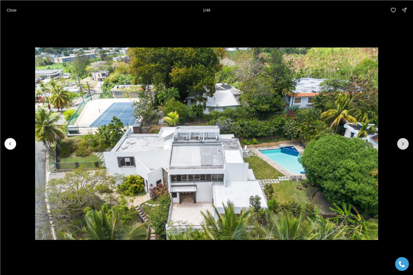
click at [401, 144] on icon "Next slide" at bounding box center [403, 144] width 6 height 6
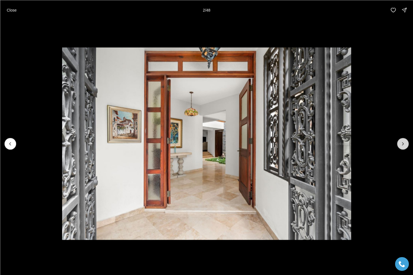
click at [401, 144] on icon "Next slide" at bounding box center [403, 144] width 6 height 6
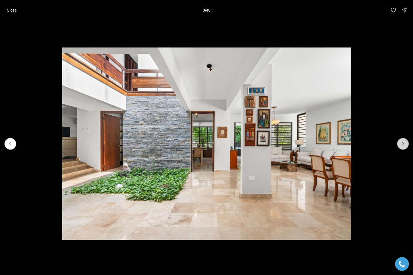
click at [401, 144] on icon "Next slide" at bounding box center [403, 144] width 6 height 6
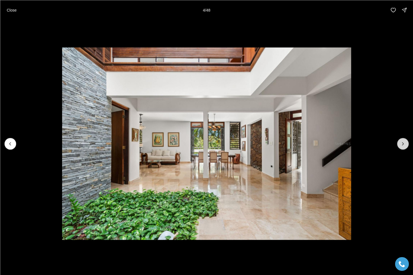
click at [401, 144] on icon "Next slide" at bounding box center [403, 144] width 6 height 6
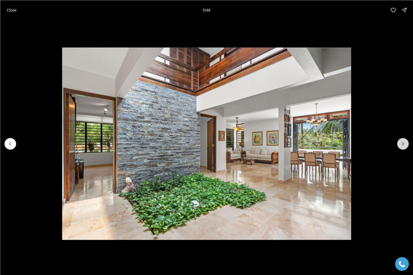
click at [401, 144] on icon "Next slide" at bounding box center [403, 144] width 6 height 6
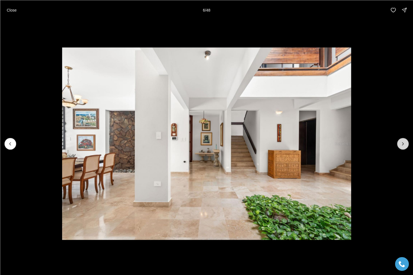
click at [401, 144] on icon "Next slide" at bounding box center [403, 144] width 6 height 6
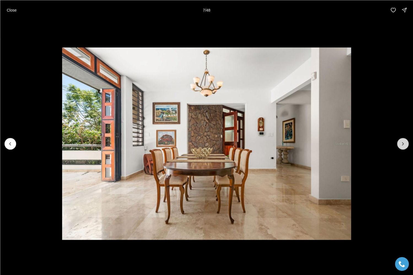
click at [401, 144] on icon "Next slide" at bounding box center [403, 144] width 6 height 6
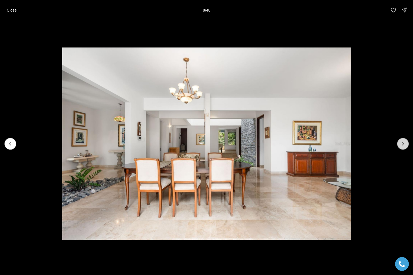
click at [401, 144] on icon "Next slide" at bounding box center [403, 144] width 6 height 6
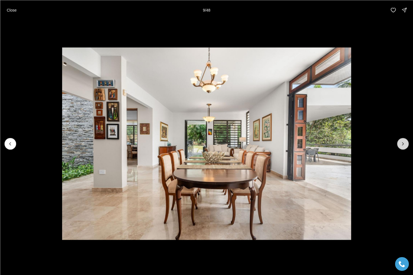
click at [401, 144] on icon "Next slide" at bounding box center [403, 144] width 6 height 6
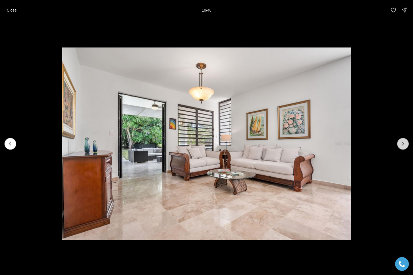
click at [401, 144] on icon "Next slide" at bounding box center [403, 144] width 6 height 6
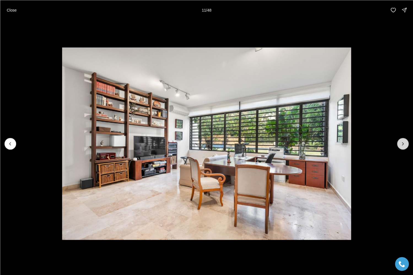
click at [401, 144] on icon "Next slide" at bounding box center [403, 144] width 6 height 6
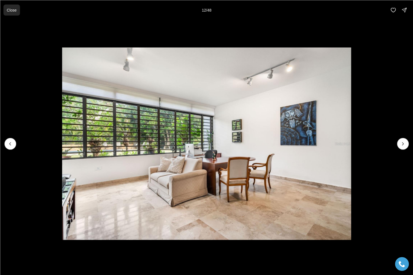
click at [11, 9] on p "Close" at bounding box center [12, 10] width 10 height 4
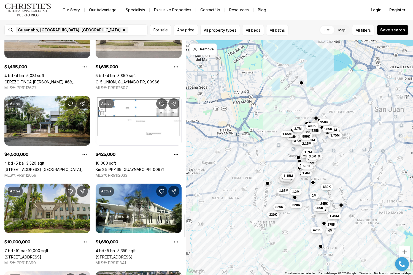
scroll to position [1804, 0]
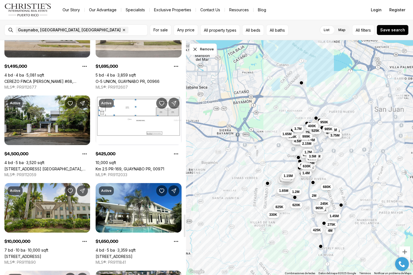
click at [41, 254] on link "[STREET_ADDRESS]" at bounding box center [22, 256] width 37 height 5
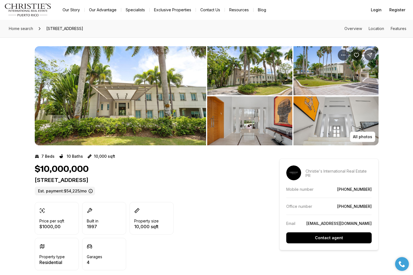
click at [136, 77] on img "View image gallery" at bounding box center [120, 95] width 171 height 99
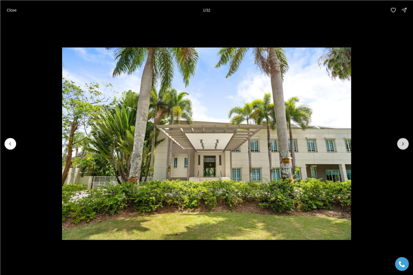
click at [406, 144] on button "Next slide" at bounding box center [403, 144] width 12 height 12
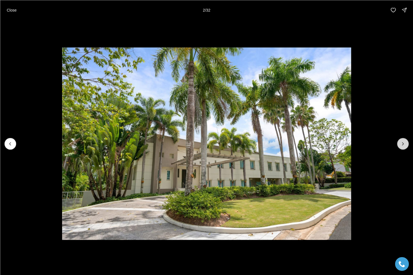
click at [406, 144] on button "Next slide" at bounding box center [403, 144] width 12 height 12
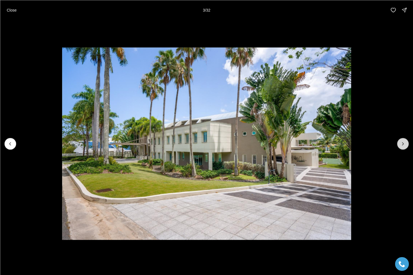
click at [406, 144] on button "Next slide" at bounding box center [403, 144] width 12 height 12
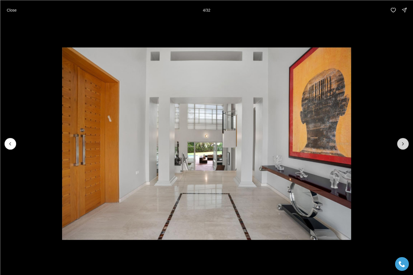
click at [406, 144] on button "Next slide" at bounding box center [403, 144] width 12 height 12
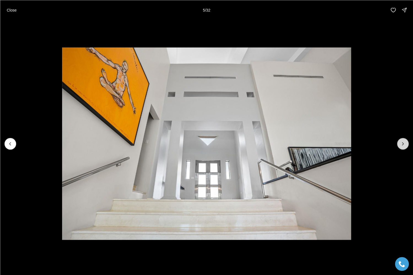
click at [406, 144] on button "Next slide" at bounding box center [403, 144] width 12 height 12
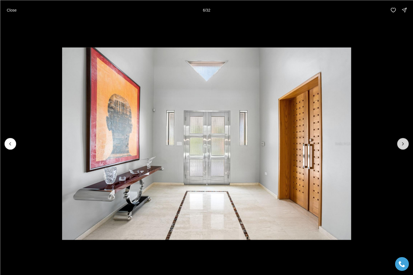
click at [406, 144] on button "Next slide" at bounding box center [403, 144] width 12 height 12
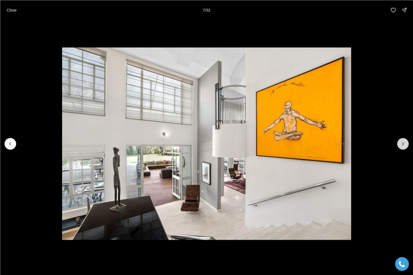
click at [406, 144] on button "Next slide" at bounding box center [403, 144] width 12 height 12
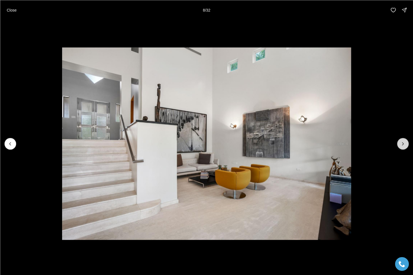
click at [406, 144] on button "Next slide" at bounding box center [403, 144] width 12 height 12
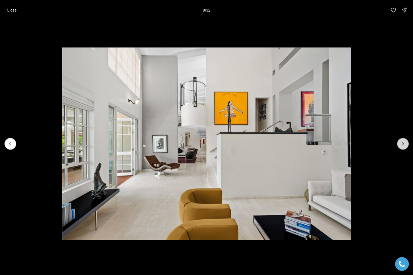
click at [406, 144] on button "Next slide" at bounding box center [403, 144] width 12 height 12
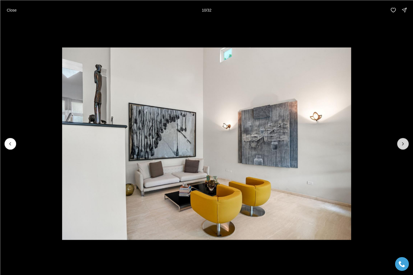
click at [406, 144] on button "Next slide" at bounding box center [403, 144] width 12 height 12
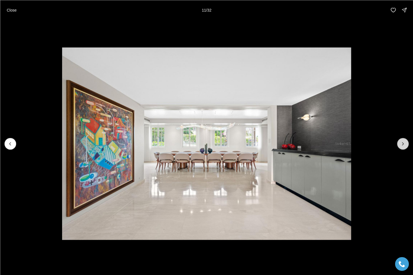
click at [406, 144] on button "Next slide" at bounding box center [403, 144] width 12 height 12
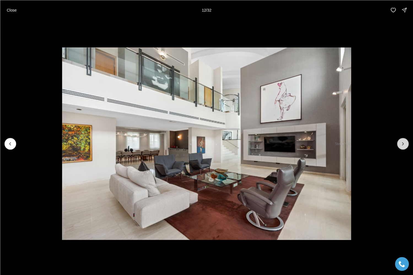
click at [406, 144] on button "Next slide" at bounding box center [403, 144] width 12 height 12
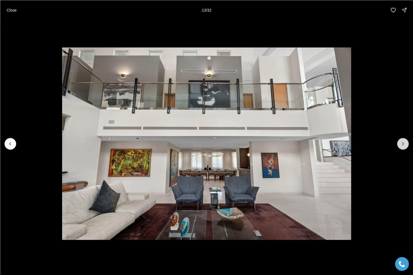
click at [406, 144] on button "Next slide" at bounding box center [403, 144] width 12 height 12
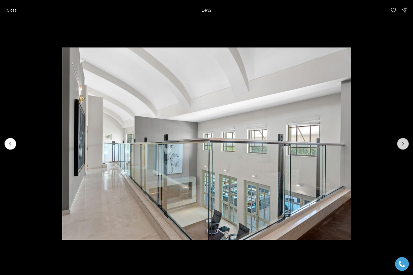
click at [406, 144] on button "Next slide" at bounding box center [403, 144] width 12 height 12
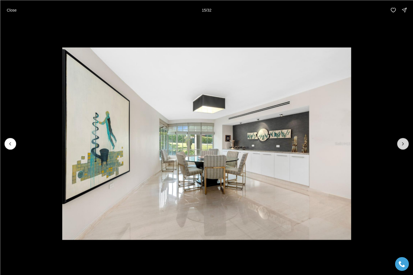
click at [406, 144] on button "Next slide" at bounding box center [403, 144] width 12 height 12
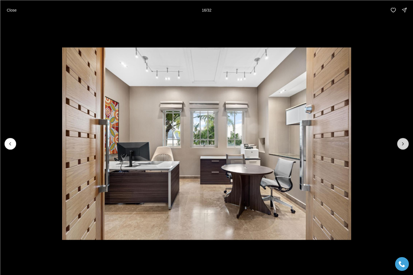
click at [406, 144] on button "Next slide" at bounding box center [403, 144] width 12 height 12
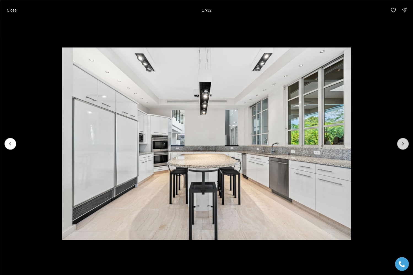
click at [406, 144] on button "Next slide" at bounding box center [403, 144] width 12 height 12
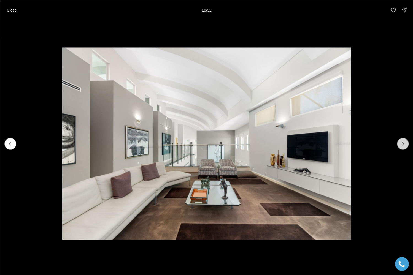
click at [406, 144] on button "Next slide" at bounding box center [403, 144] width 12 height 12
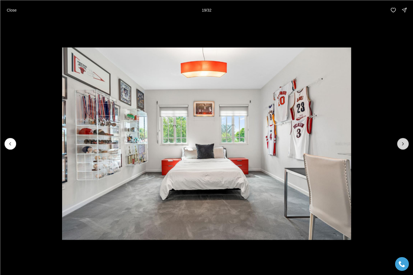
click at [406, 144] on button "Next slide" at bounding box center [403, 144] width 12 height 12
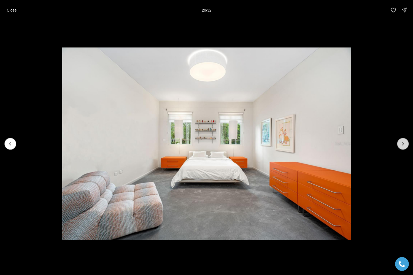
click at [406, 144] on button "Next slide" at bounding box center [403, 144] width 12 height 12
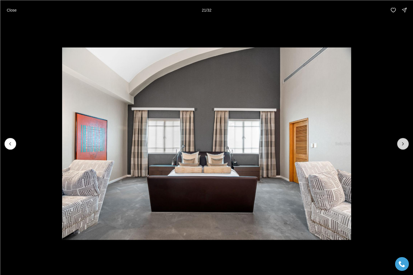
click at [406, 144] on button "Next slide" at bounding box center [403, 144] width 12 height 12
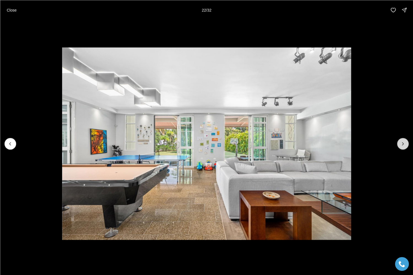
click at [406, 144] on button "Next slide" at bounding box center [403, 144] width 12 height 12
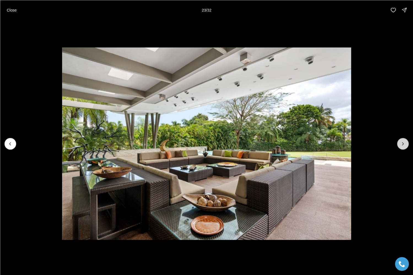
click at [406, 144] on button "Next slide" at bounding box center [403, 144] width 12 height 12
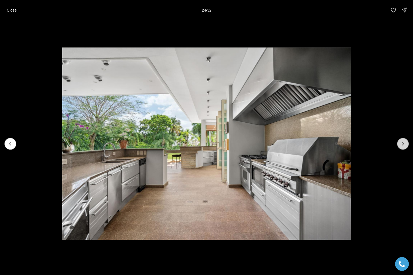
click at [406, 144] on button "Next slide" at bounding box center [403, 144] width 12 height 12
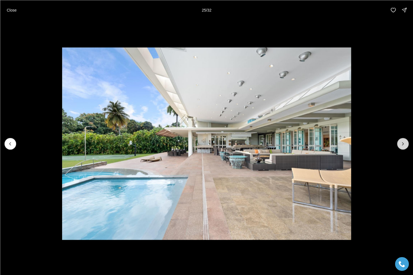
click at [406, 144] on button "Next slide" at bounding box center [403, 144] width 12 height 12
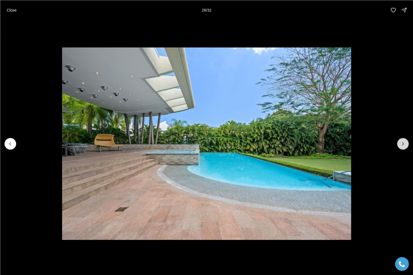
click at [406, 144] on button "Next slide" at bounding box center [403, 144] width 12 height 12
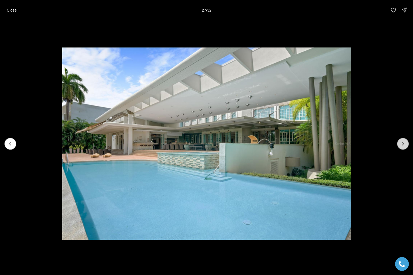
click at [406, 144] on button "Next slide" at bounding box center [403, 144] width 12 height 12
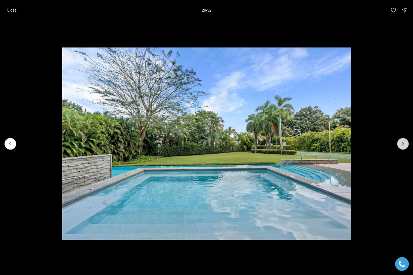
click at [406, 144] on button "Next slide" at bounding box center [403, 144] width 12 height 12
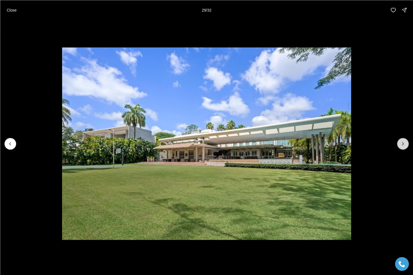
click at [406, 144] on button "Next slide" at bounding box center [403, 144] width 12 height 12
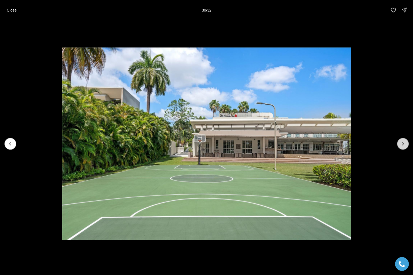
click at [406, 144] on button "Next slide" at bounding box center [403, 144] width 12 height 12
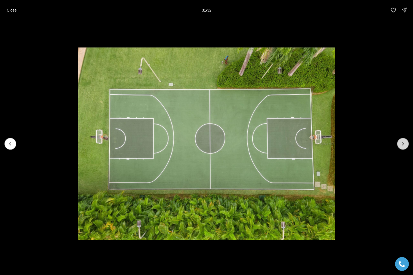
click at [406, 144] on button "Next slide" at bounding box center [403, 144] width 12 height 12
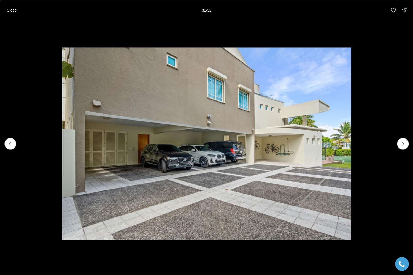
click at [406, 144] on div at bounding box center [403, 144] width 12 height 12
click at [402, 144] on div at bounding box center [403, 144] width 12 height 12
click at [403, 139] on div at bounding box center [403, 144] width 12 height 12
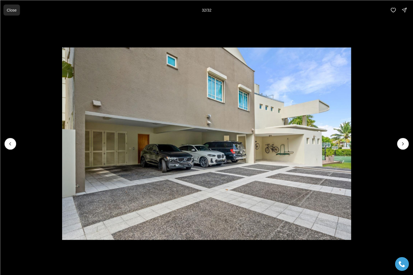
click at [12, 10] on p "Close" at bounding box center [12, 10] width 10 height 4
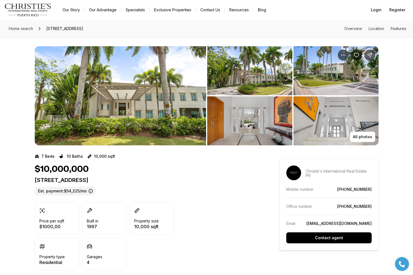
click at [162, 9] on link "Exclusive Properties" at bounding box center [172, 10] width 46 height 8
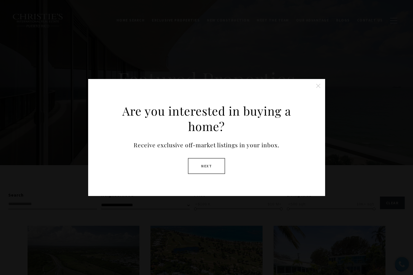
click at [204, 165] on button "Next" at bounding box center [206, 166] width 37 height 16
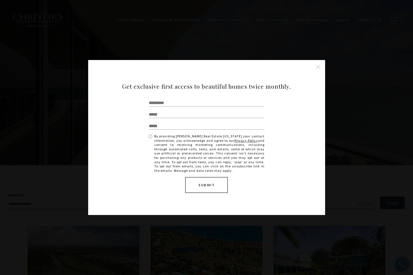
click at [317, 67] on button "Close this option" at bounding box center [317, 66] width 11 height 11
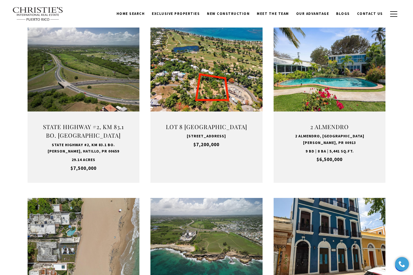
scroll to position [170, 0]
